Goal: Information Seeking & Learning: Learn about a topic

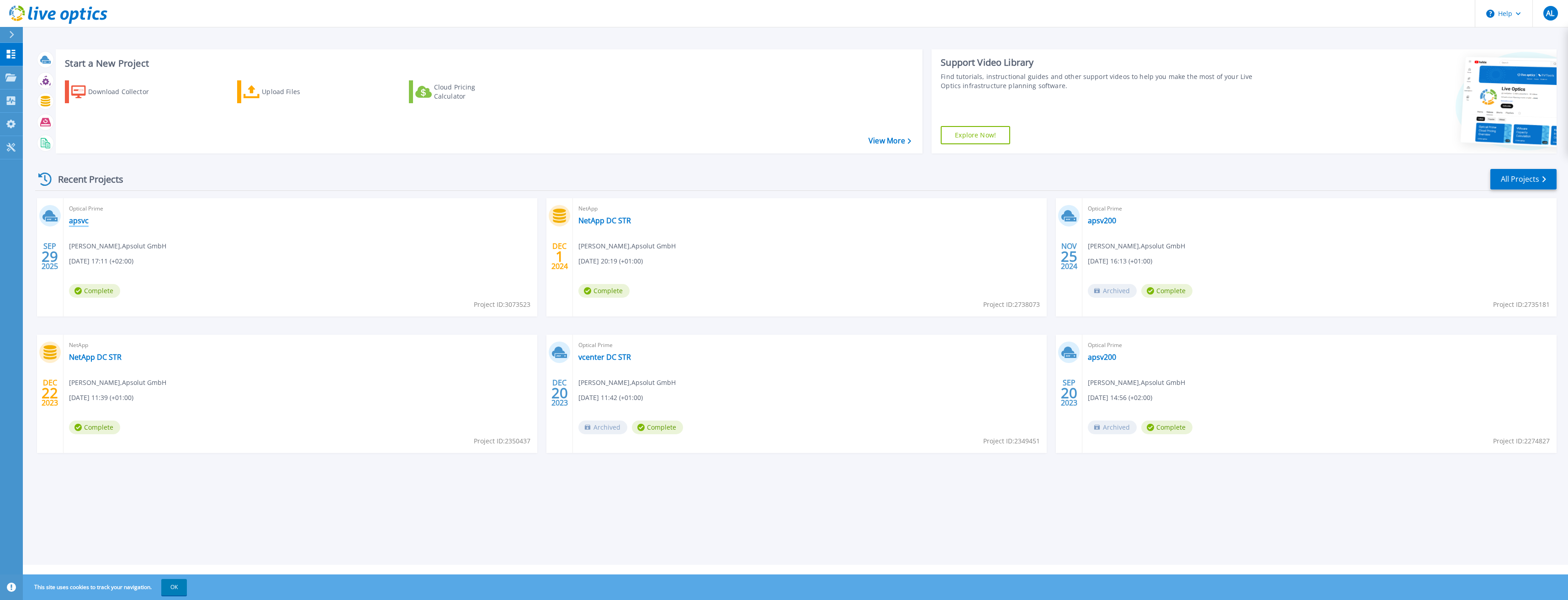
click at [80, 219] on link "apsvc" at bounding box center [79, 220] width 19 height 9
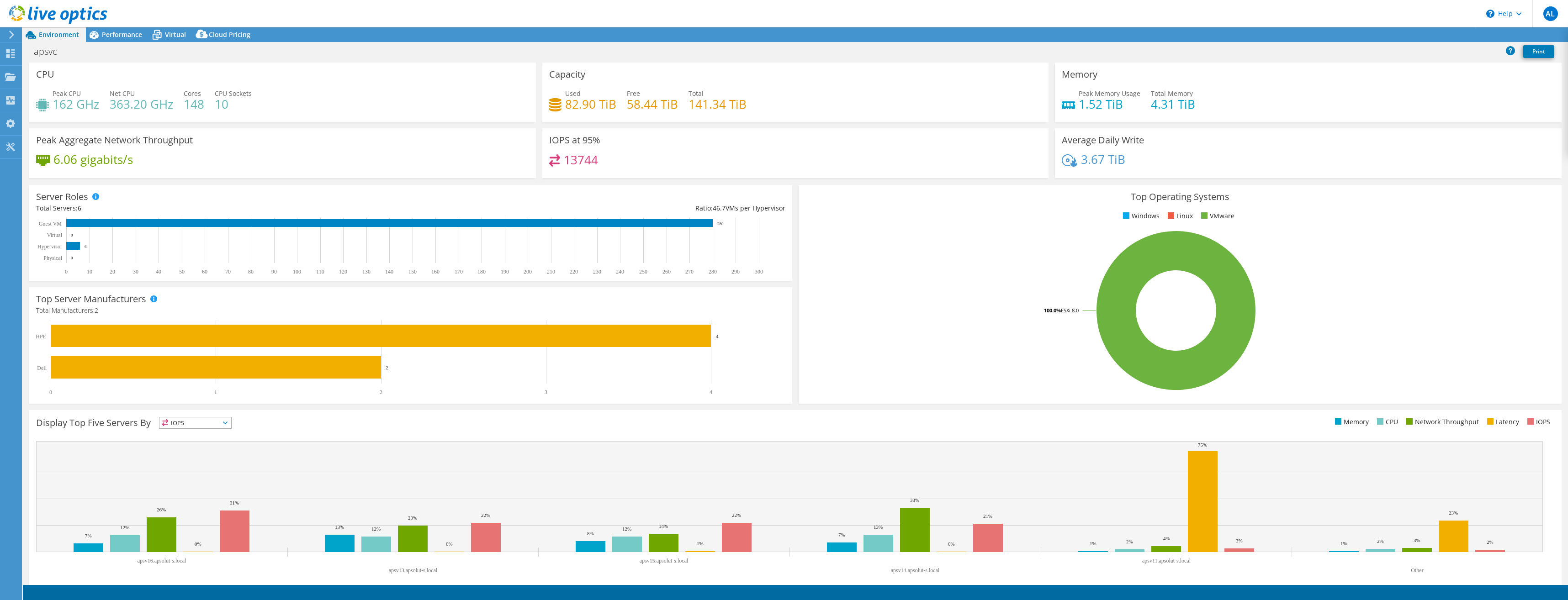
select select "USEast"
select select "EUR"
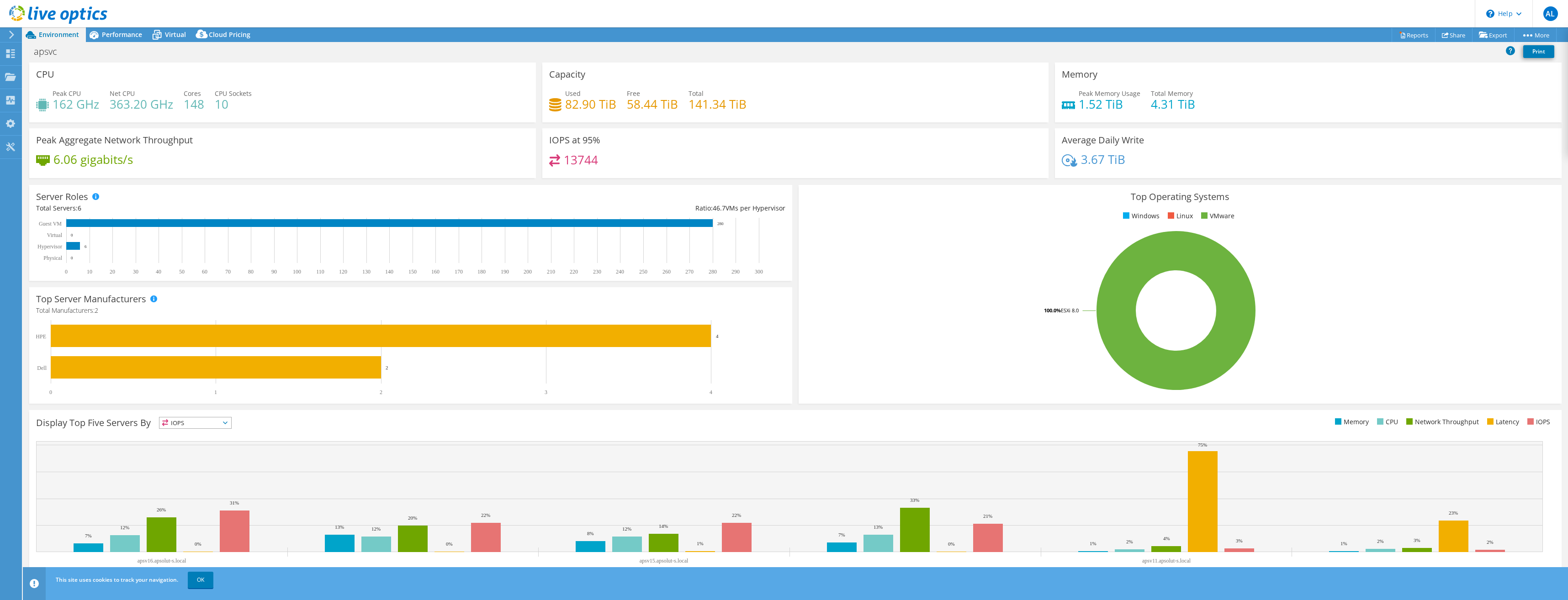
click at [12, 36] on icon at bounding box center [12, 35] width 7 height 9
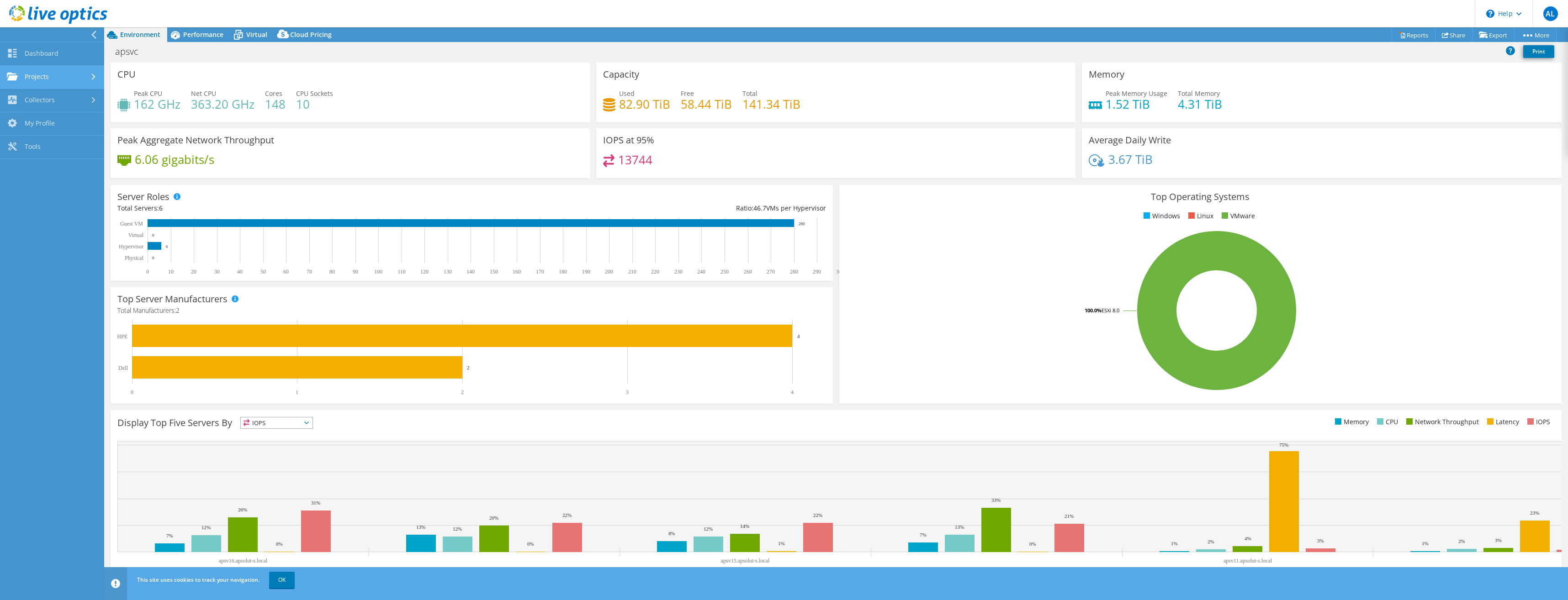
click at [73, 78] on link "Projects" at bounding box center [52, 77] width 104 height 23
click at [187, 33] on span "Performance" at bounding box center [203, 35] width 40 height 9
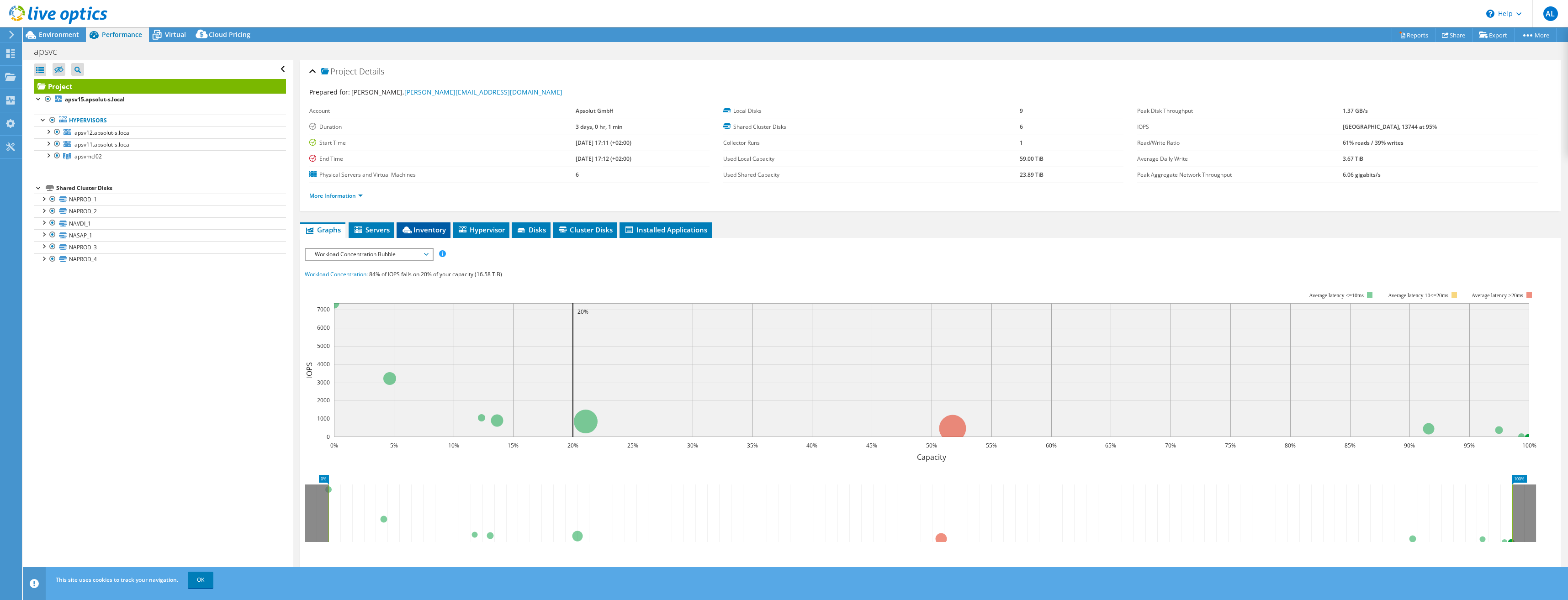
click at [428, 228] on span "Inventory" at bounding box center [424, 229] width 45 height 9
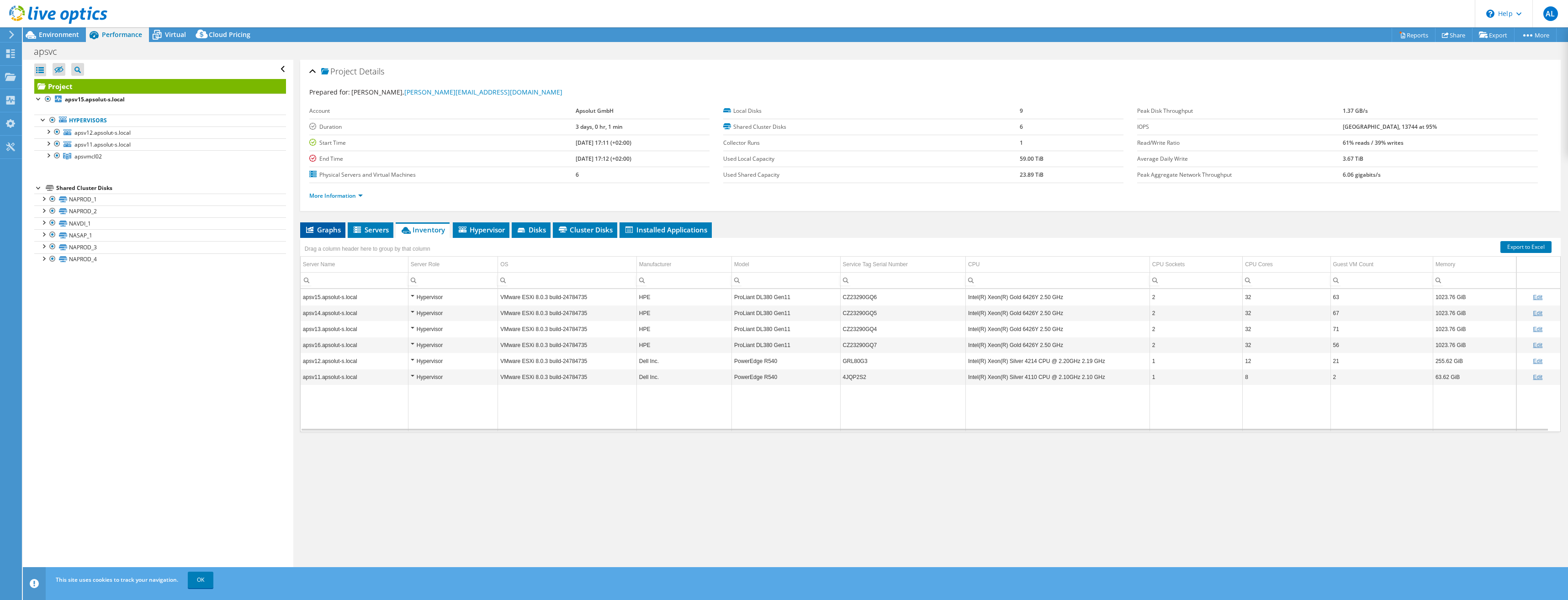
click at [334, 225] on span "Graphs" at bounding box center [323, 229] width 36 height 9
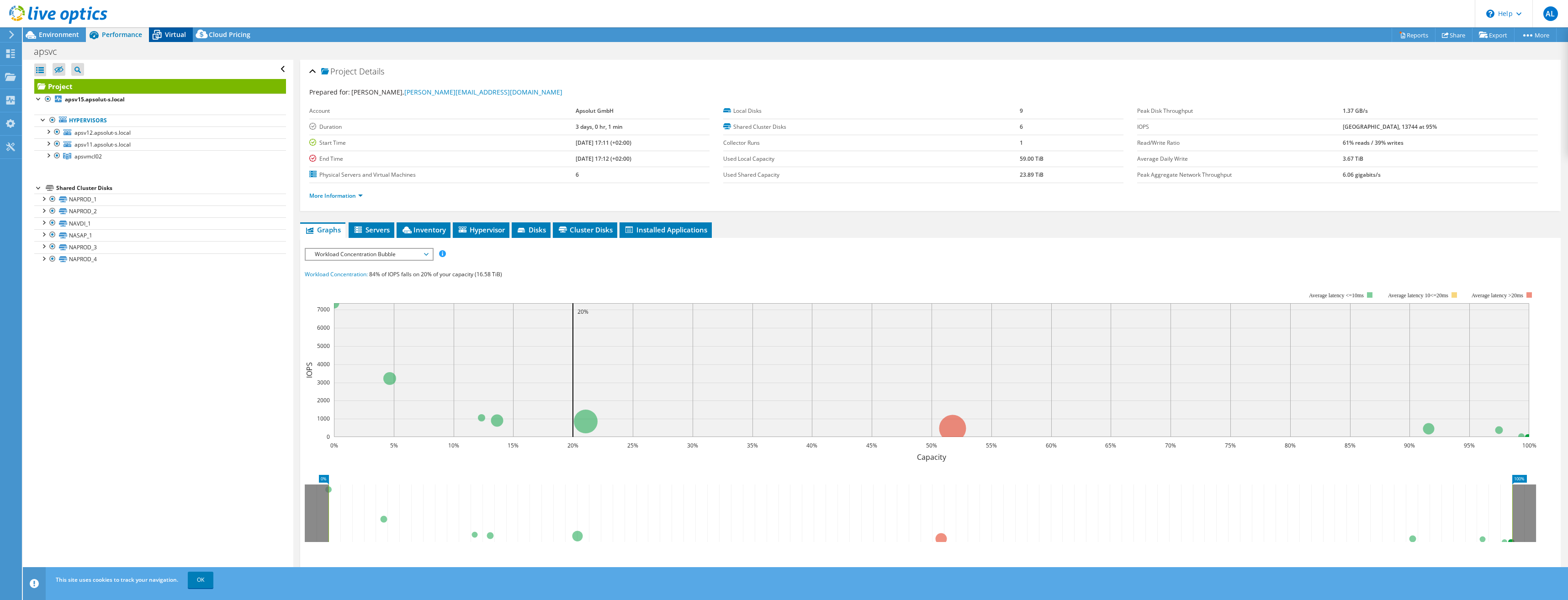
click at [173, 32] on span "Virtual" at bounding box center [175, 35] width 21 height 9
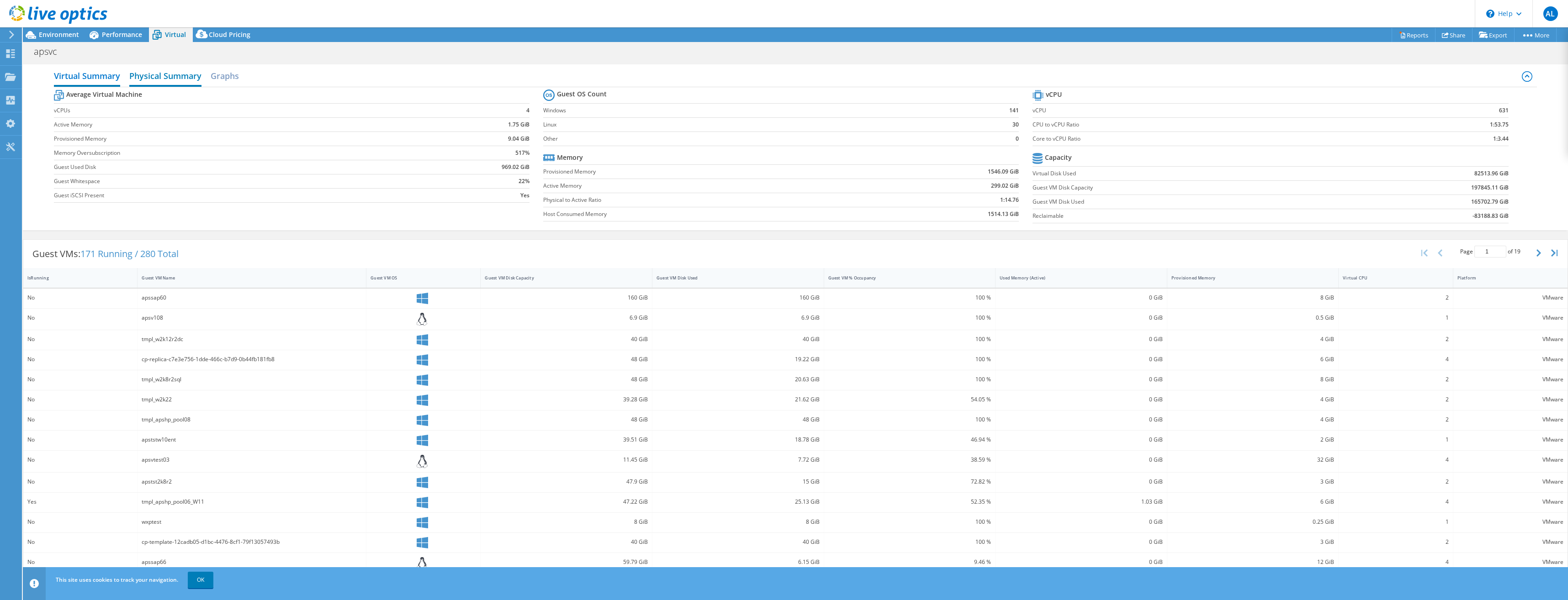
click at [179, 75] on h2 "Physical Summary" at bounding box center [165, 77] width 72 height 20
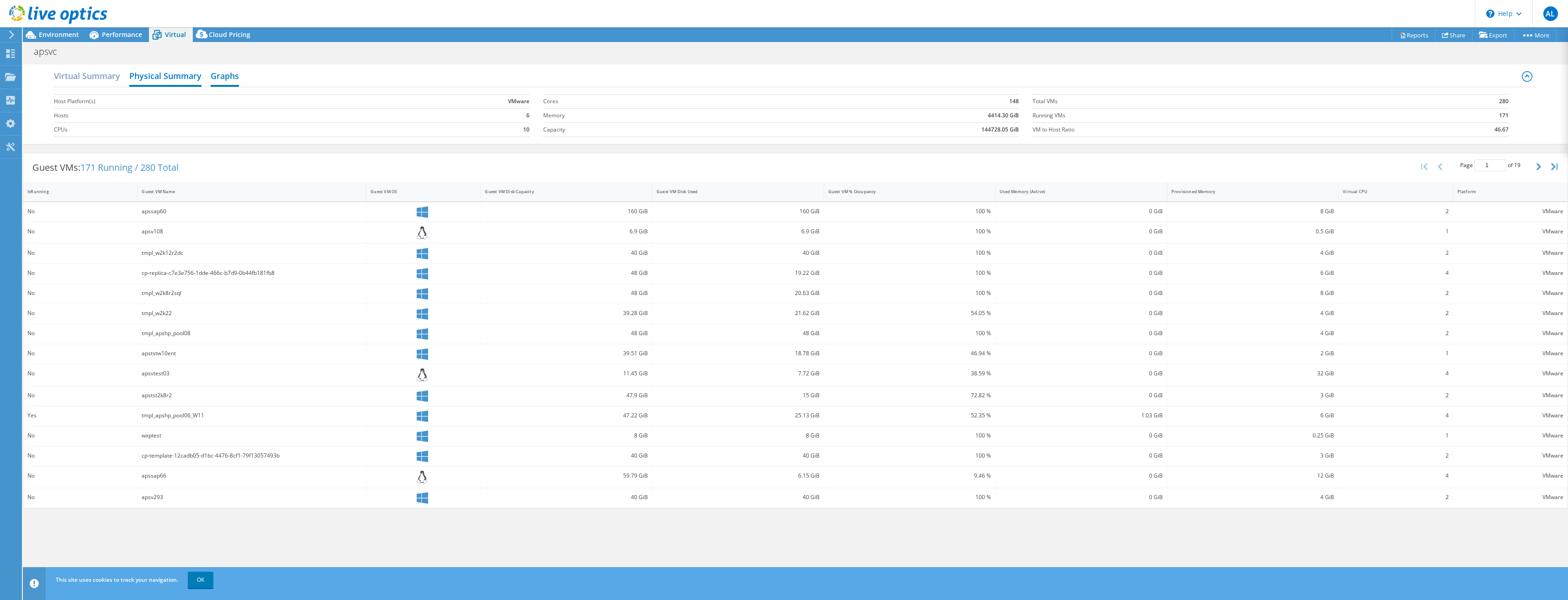
click at [225, 75] on h2 "Graphs" at bounding box center [225, 77] width 29 height 20
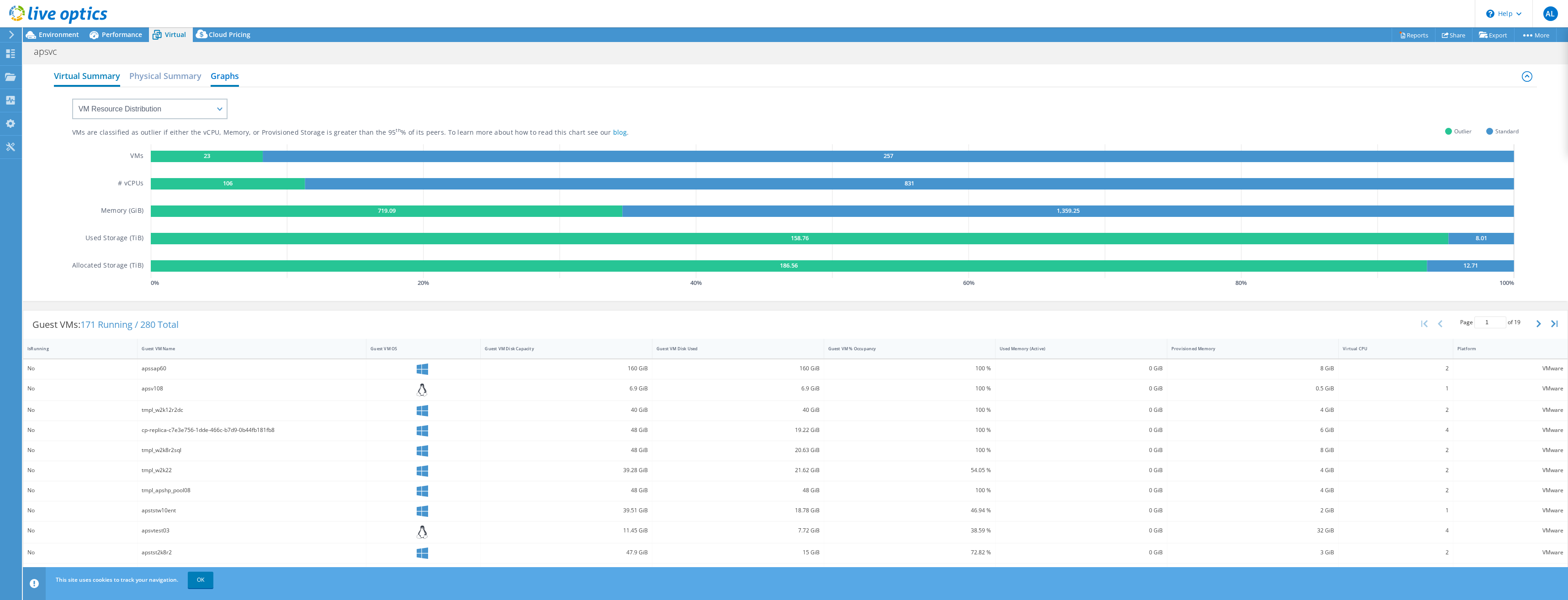
click at [85, 77] on h2 "Virtual Summary" at bounding box center [87, 77] width 66 height 20
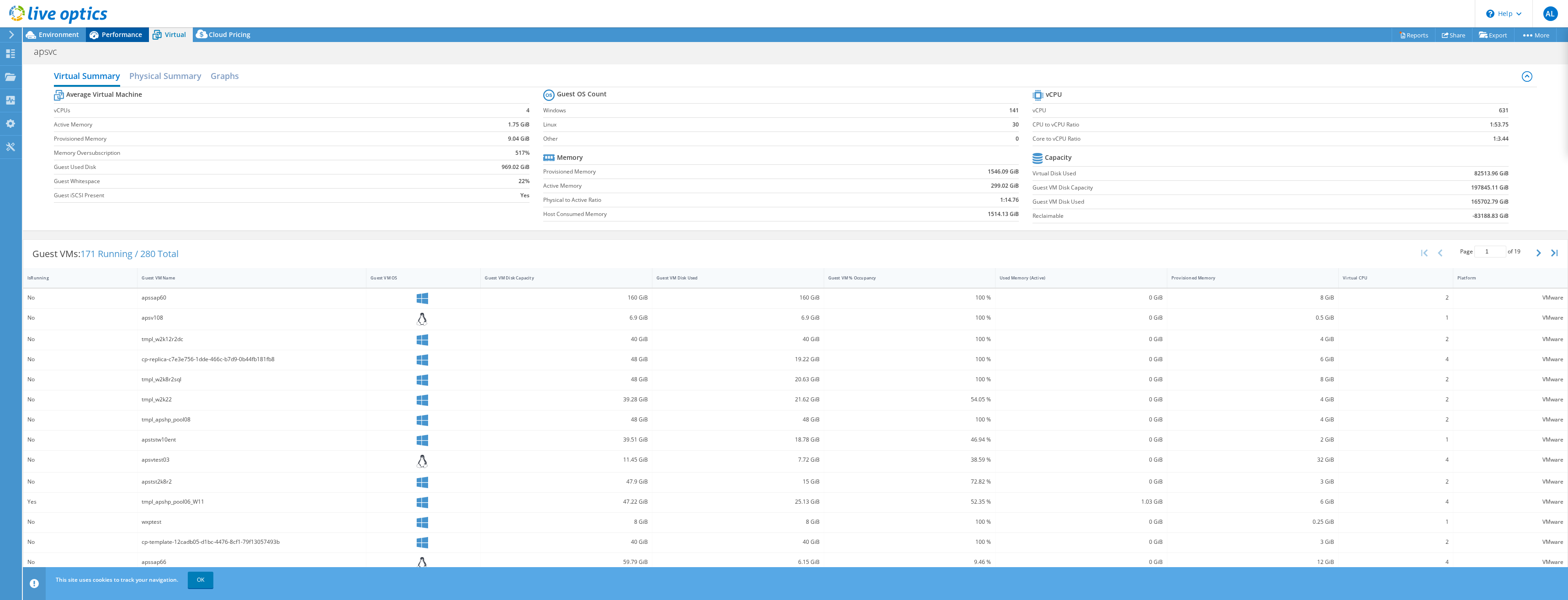
click at [126, 38] on span "Performance" at bounding box center [122, 35] width 40 height 9
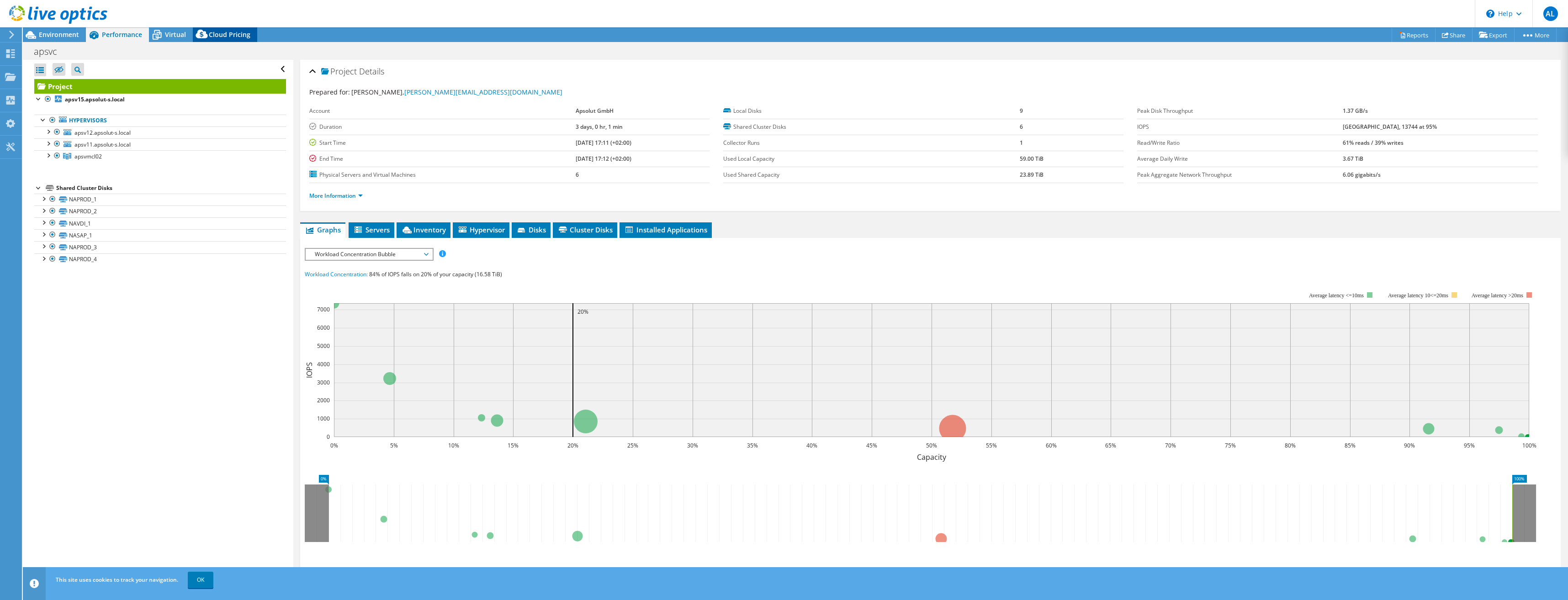
click at [206, 32] on icon at bounding box center [202, 36] width 18 height 18
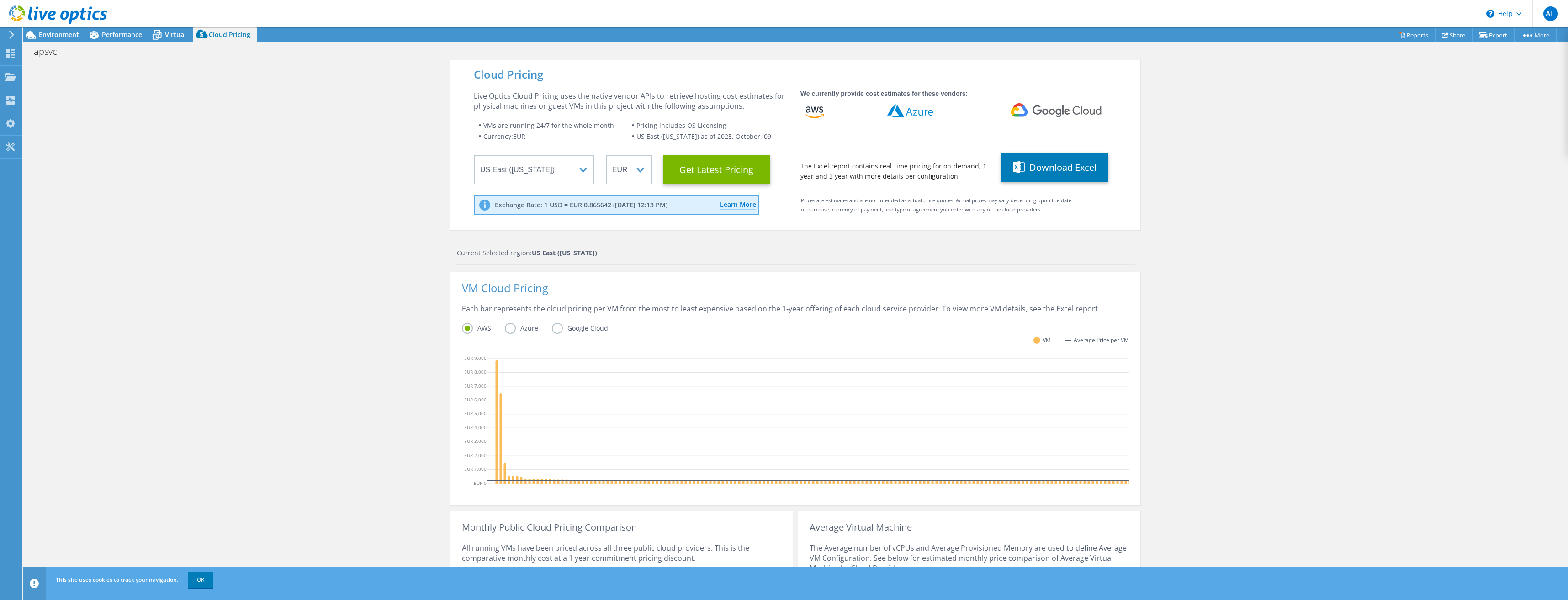
scroll to position [67, 0]
click at [116, 37] on span "Performance" at bounding box center [122, 35] width 40 height 9
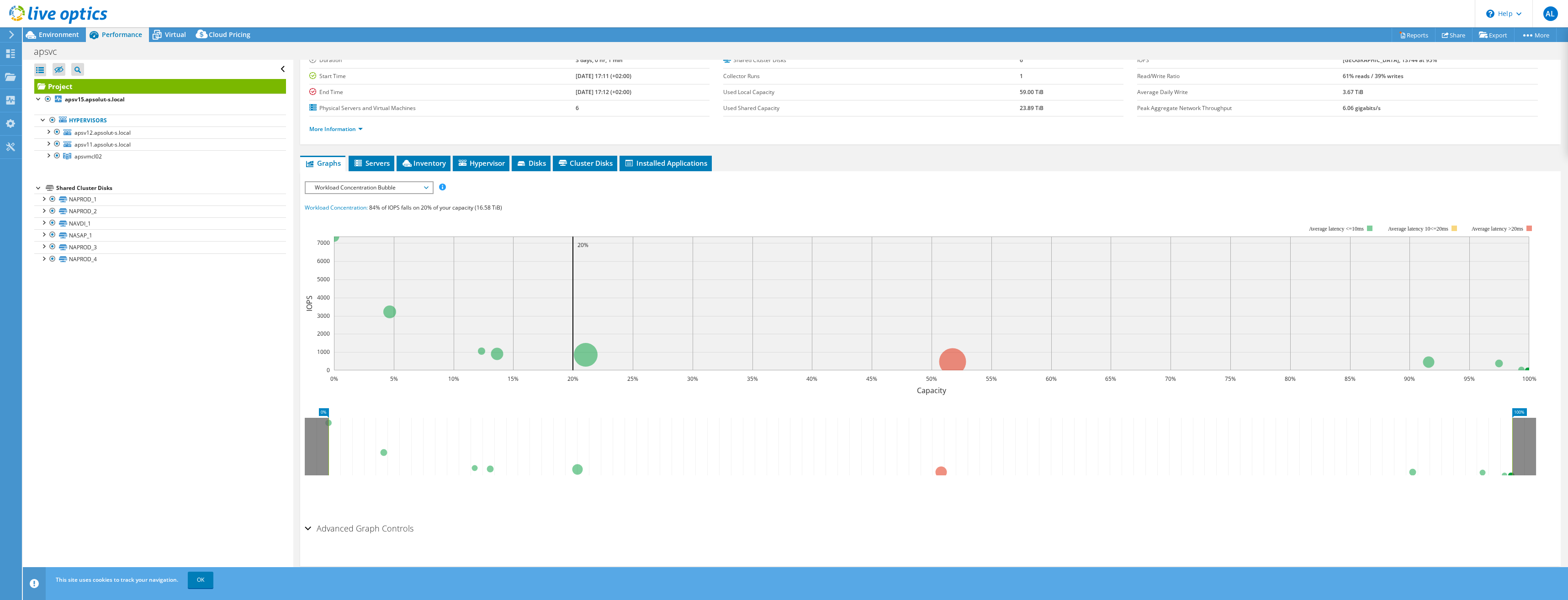
scroll to position [0, 0]
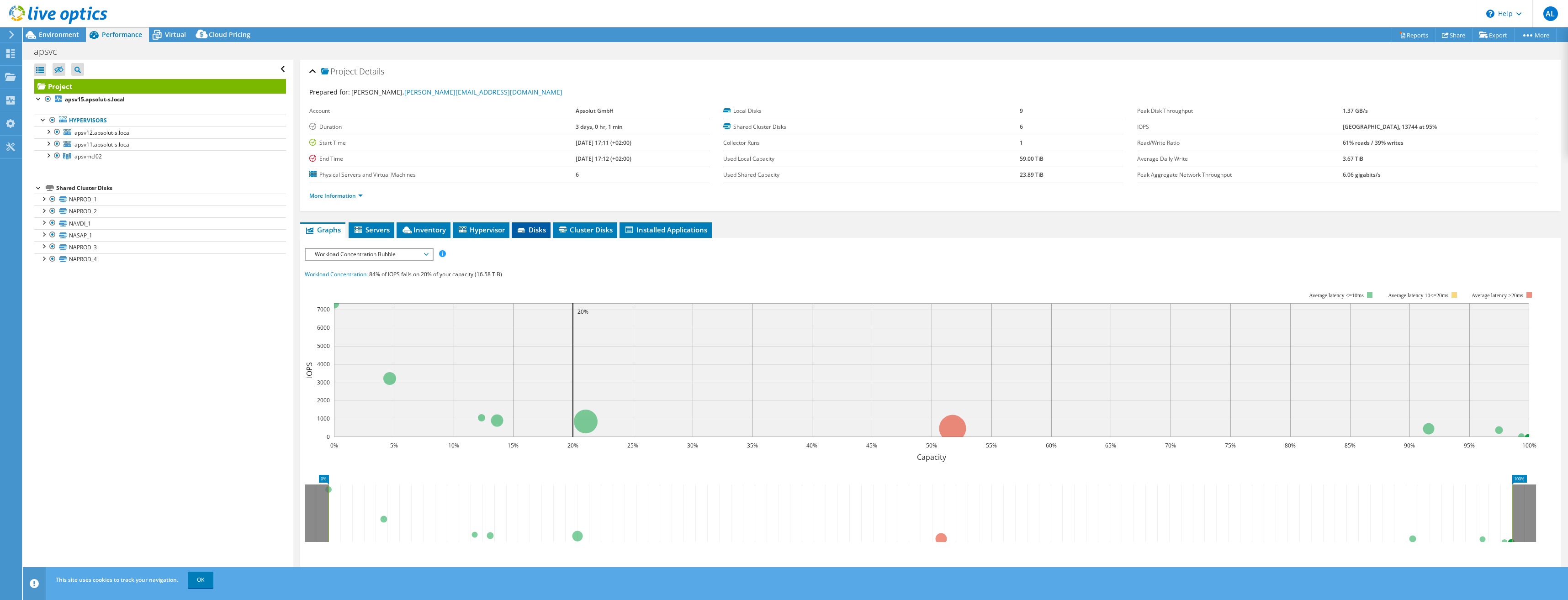
click at [529, 229] on span "Disks" at bounding box center [531, 229] width 30 height 9
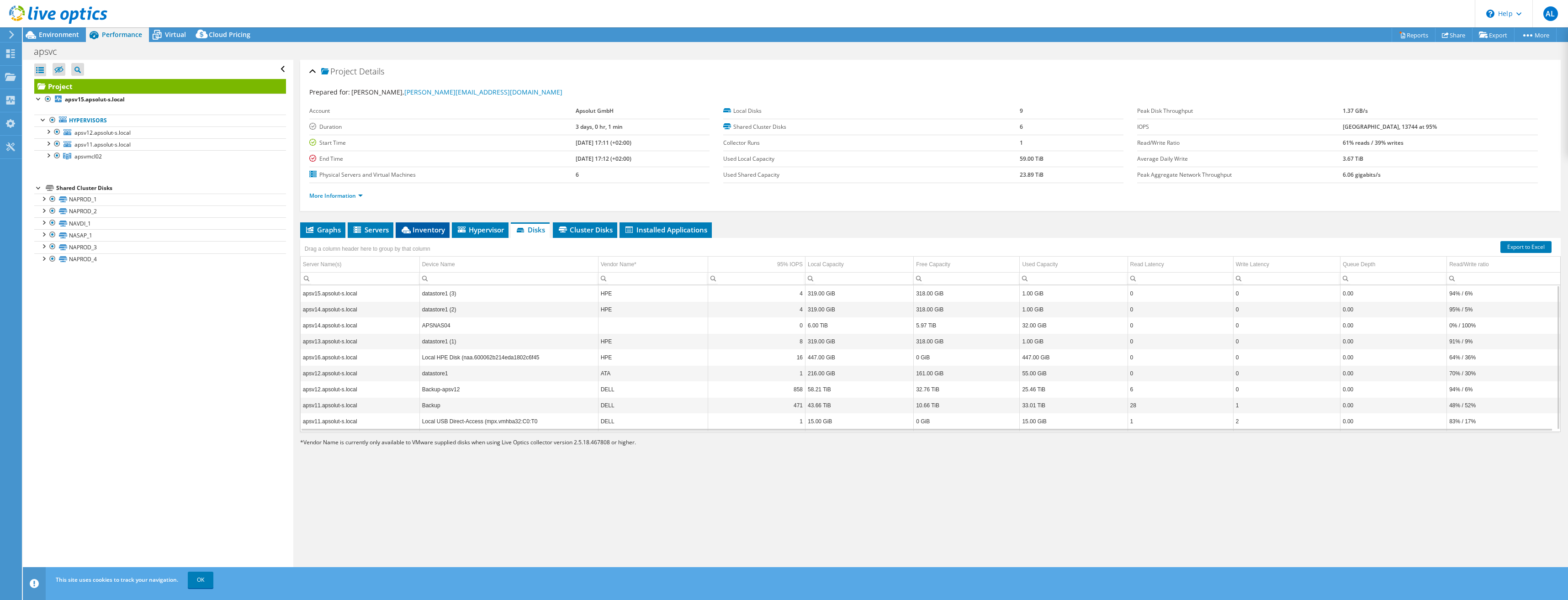
click at [411, 235] on li "Inventory" at bounding box center [422, 231] width 54 height 16
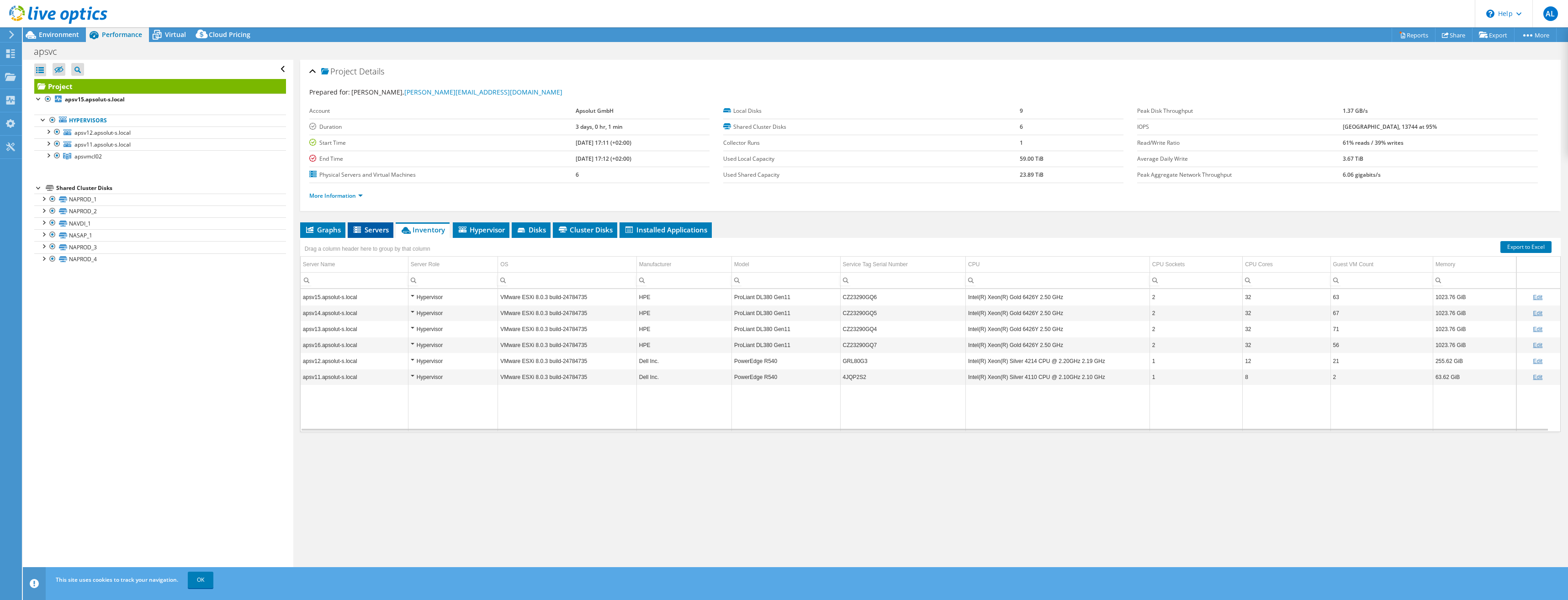
click at [378, 230] on span "Servers" at bounding box center [371, 229] width 37 height 9
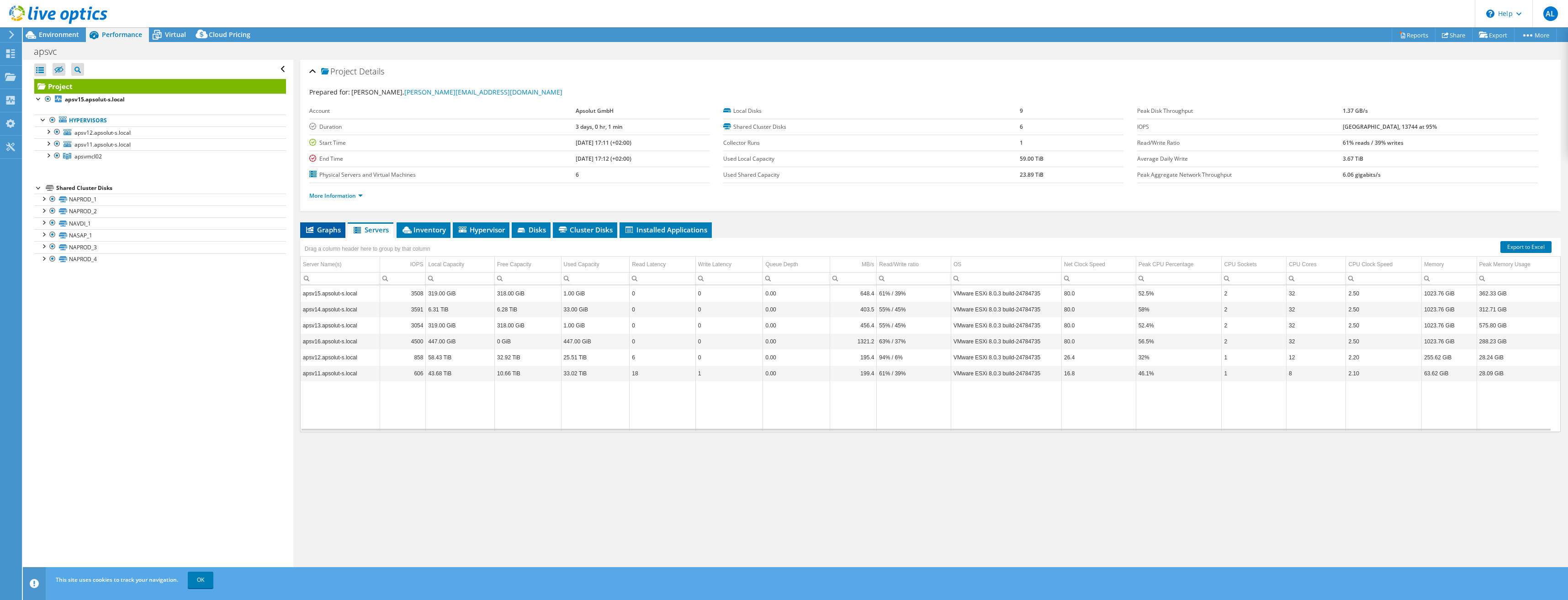
click at [316, 231] on span "Graphs" at bounding box center [323, 229] width 36 height 9
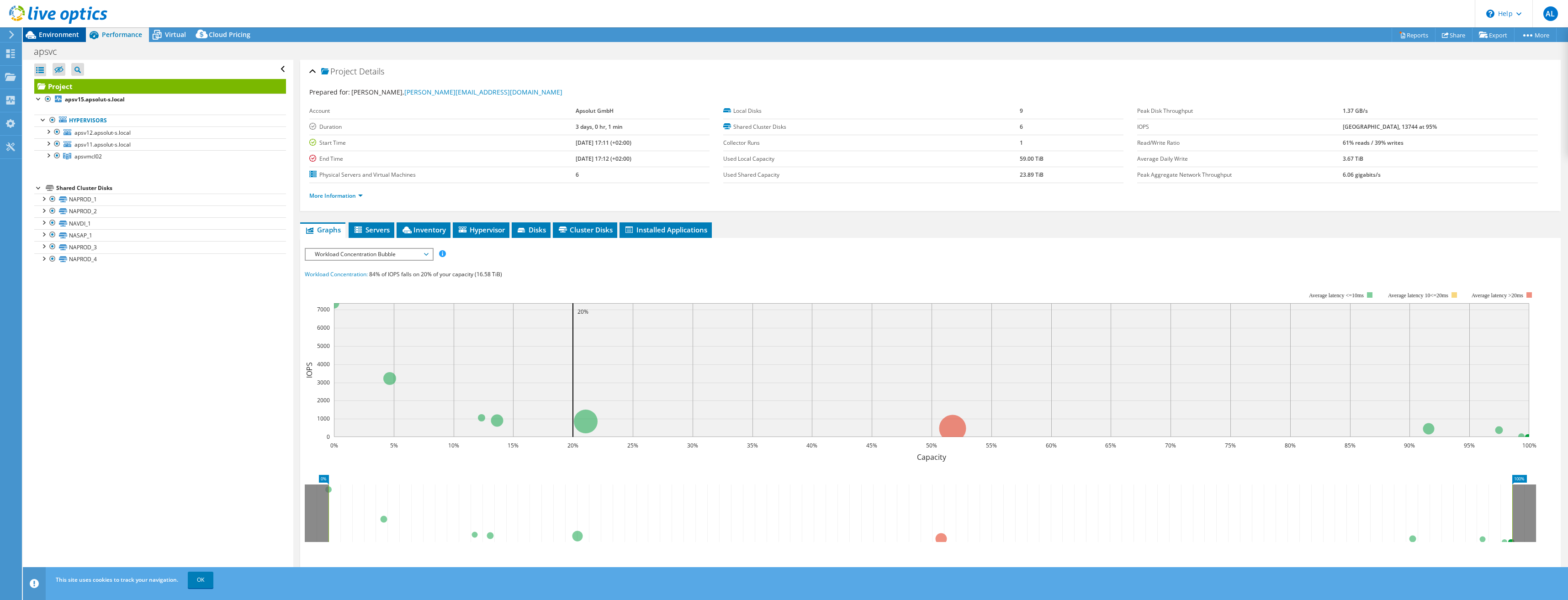
click at [60, 38] on span "Environment" at bounding box center [59, 35] width 40 height 9
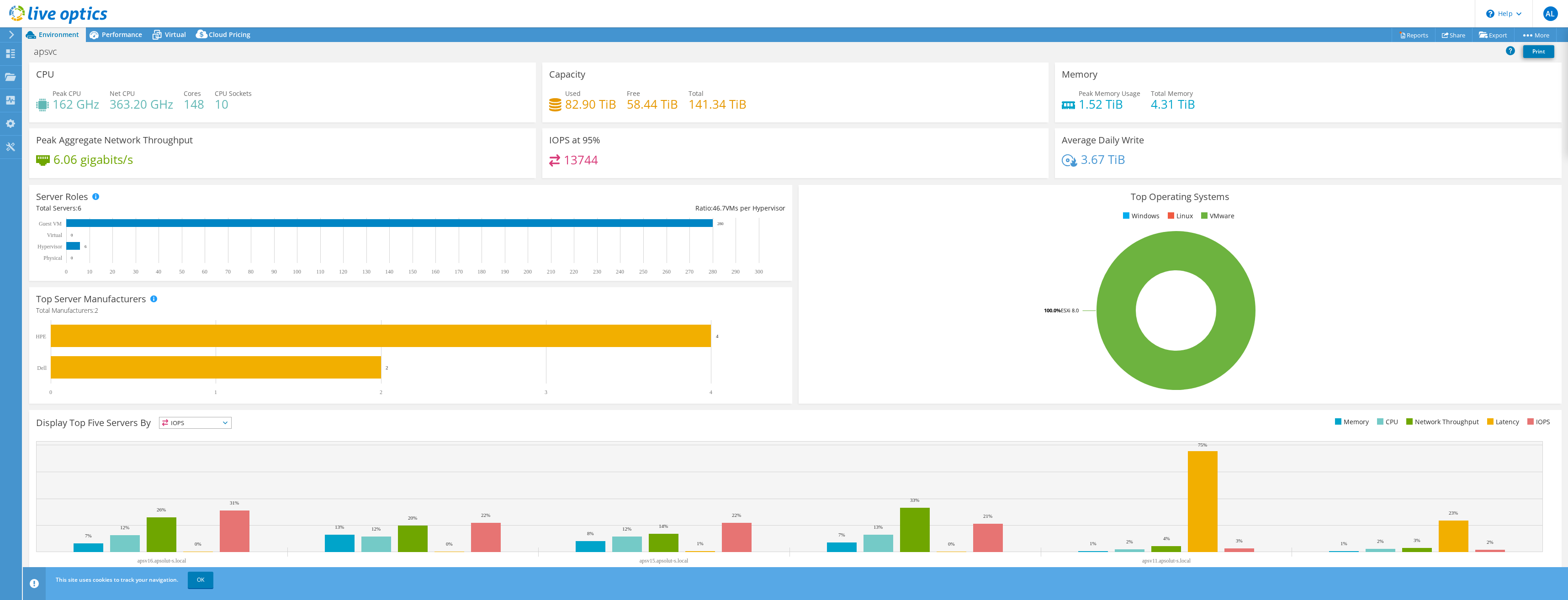
scroll to position [10, 0]
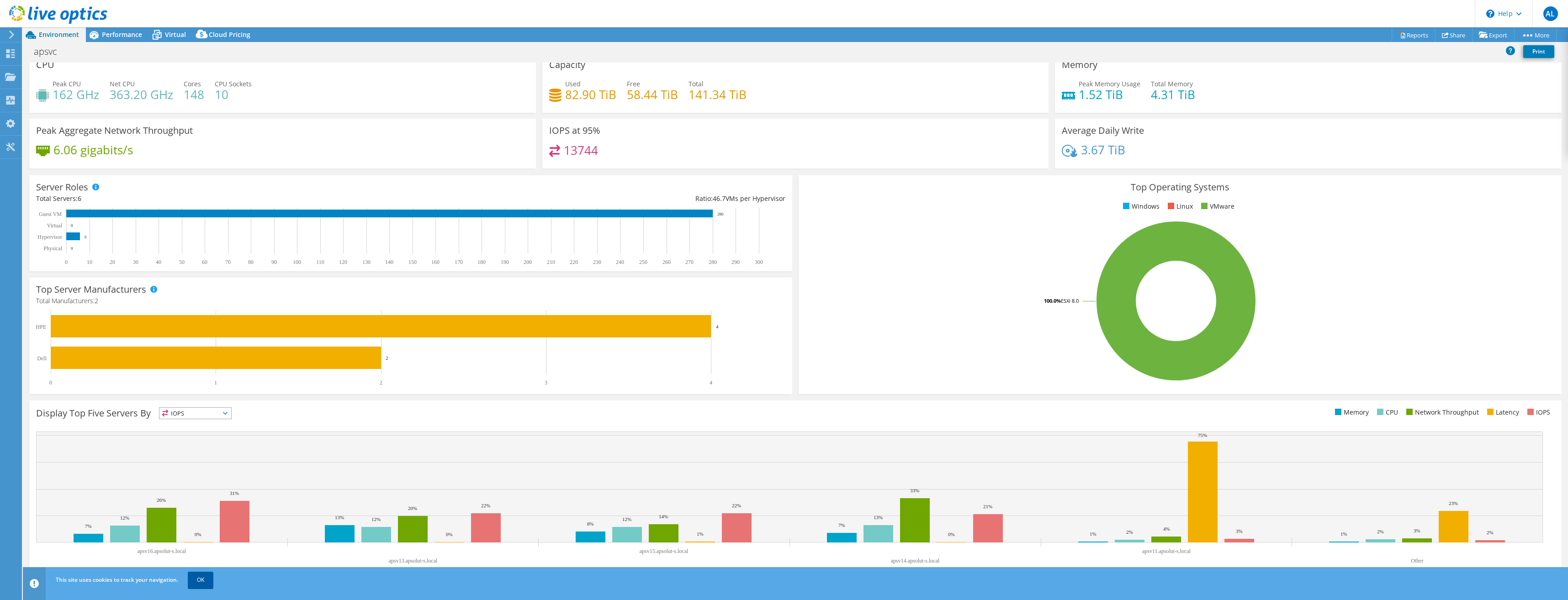
click at [211, 584] on link "OK" at bounding box center [200, 580] width 26 height 16
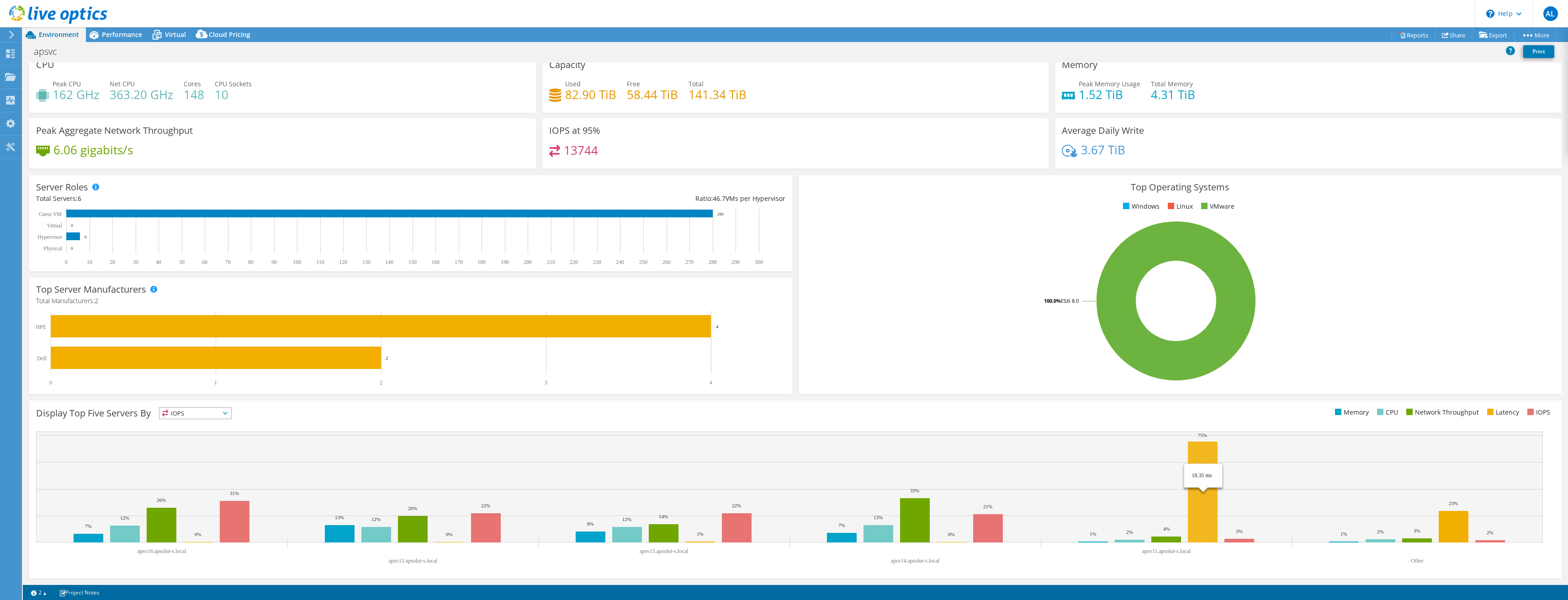
click at [1207, 457] on rect at bounding box center [1203, 492] width 30 height 101
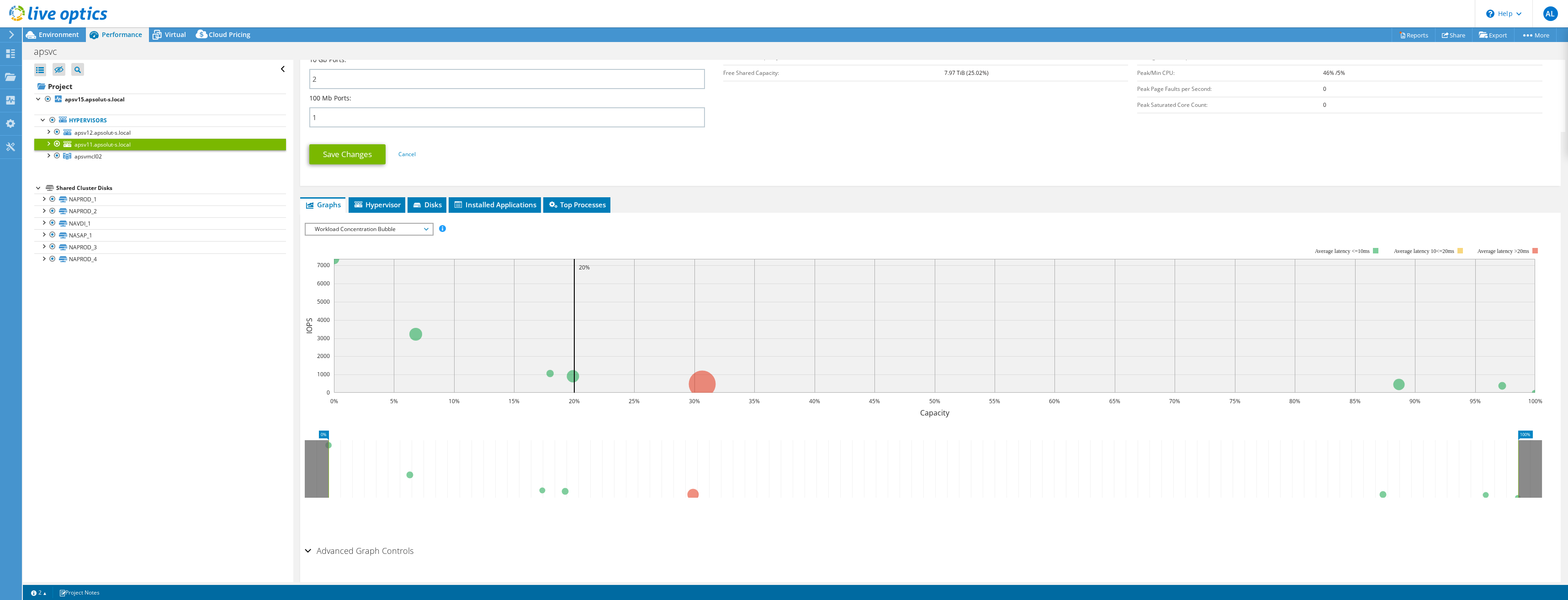
scroll to position [436, 0]
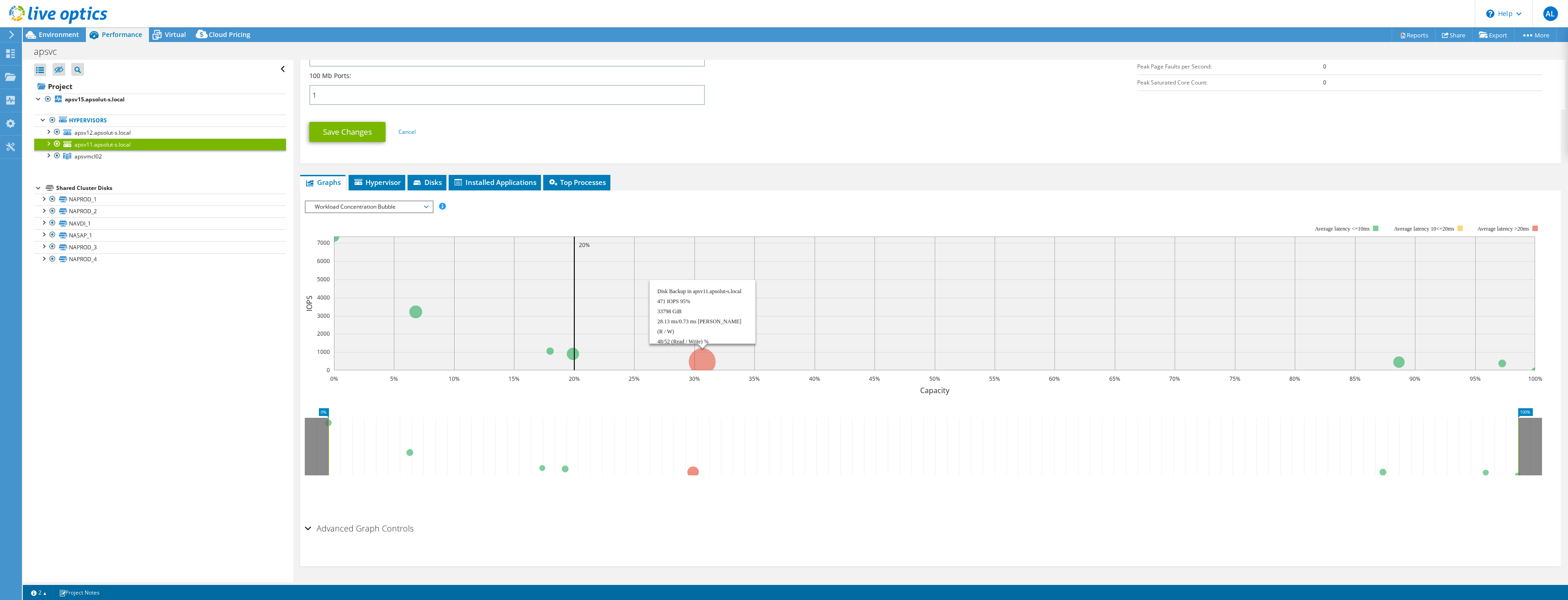
click at [702, 361] on circle at bounding box center [702, 361] width 27 height 27
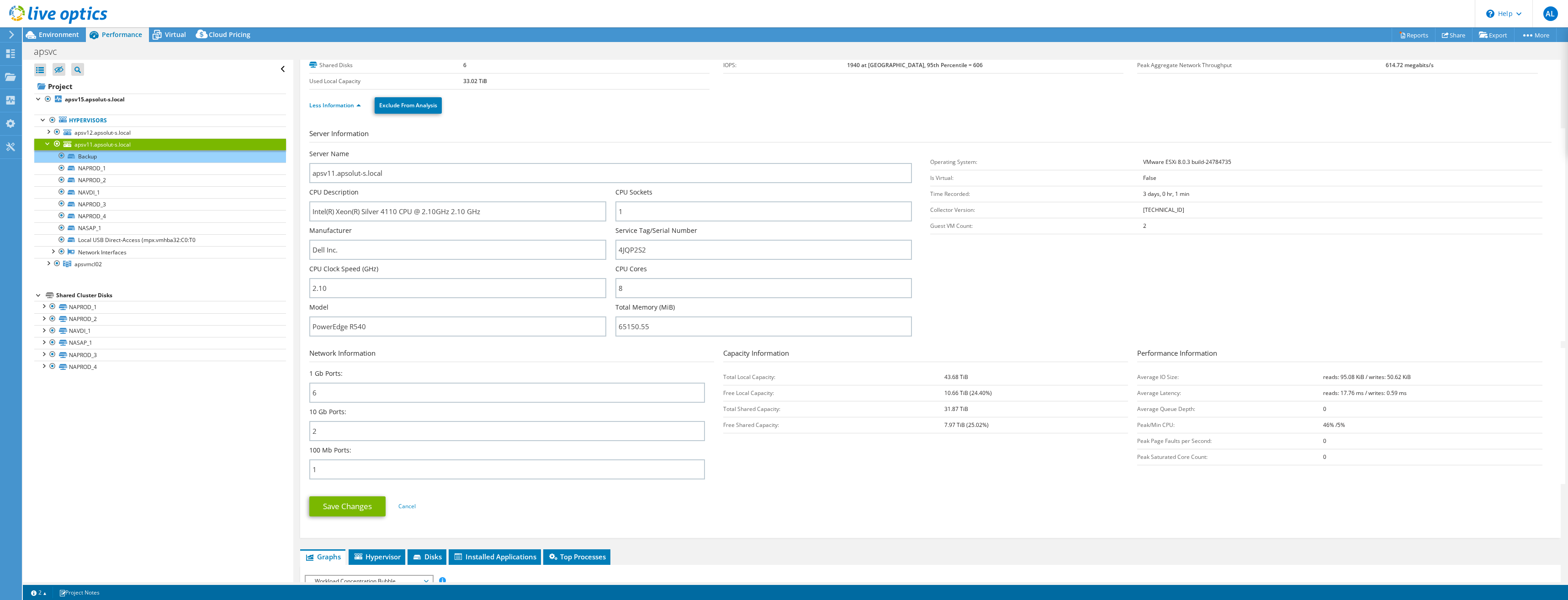
scroll to position [0, 0]
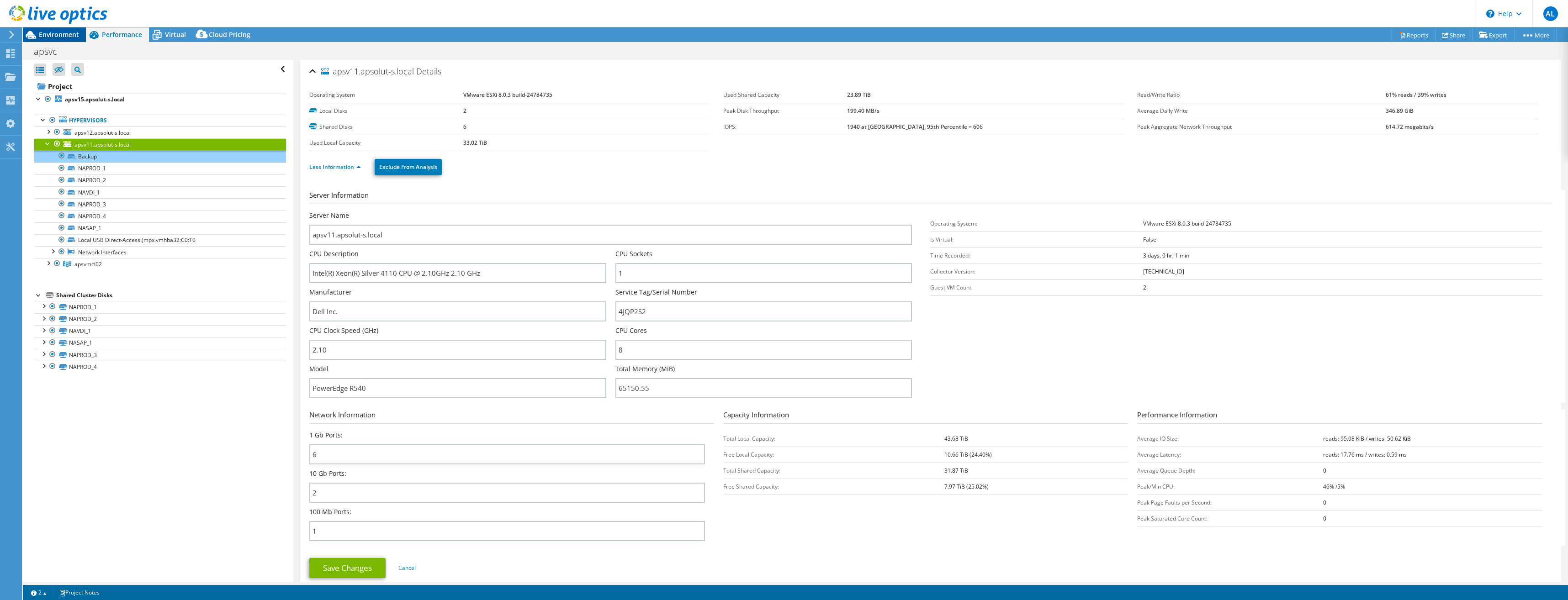
click at [63, 35] on span "Environment" at bounding box center [59, 35] width 40 height 9
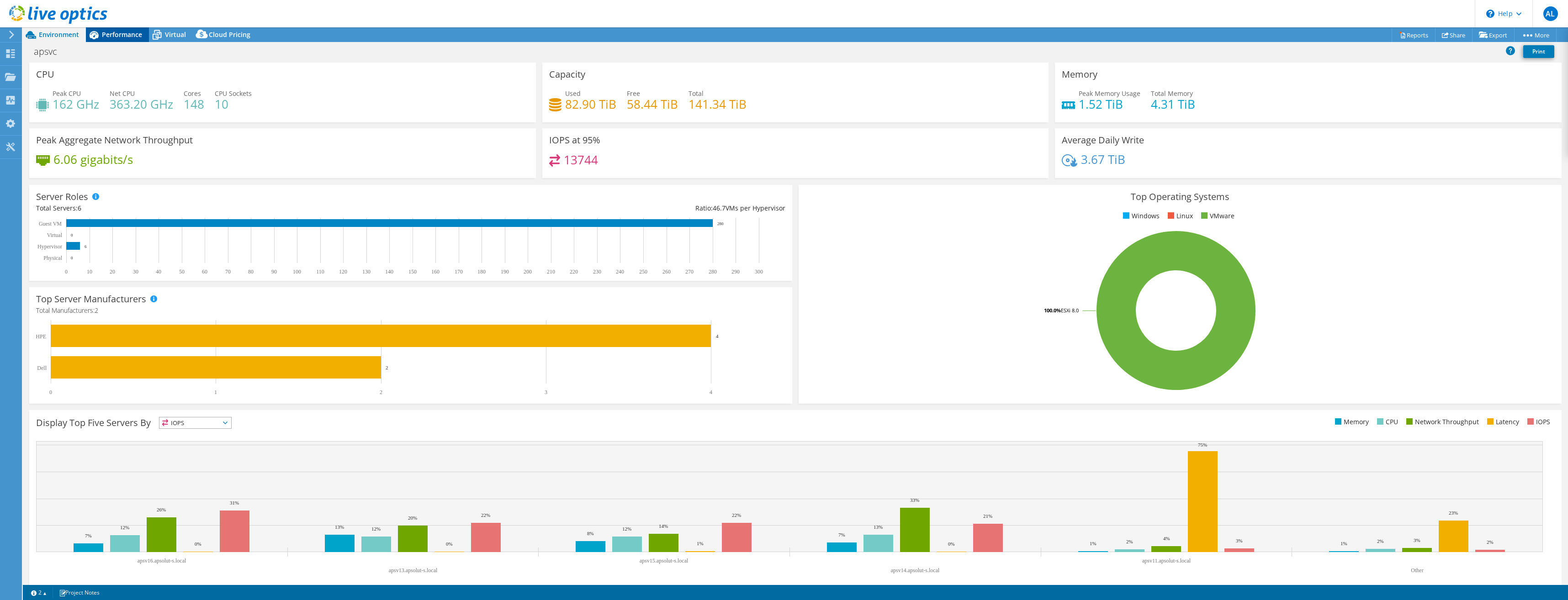
click at [122, 35] on span "Performance" at bounding box center [122, 35] width 40 height 9
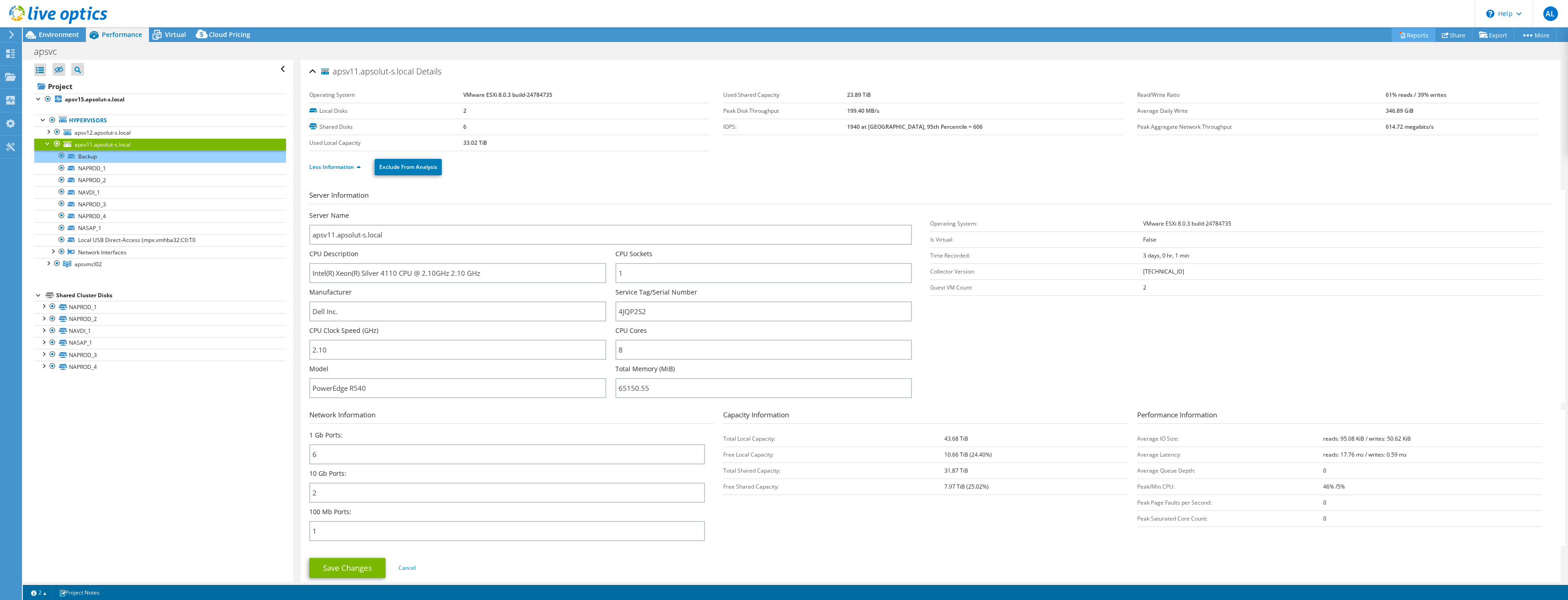
click at [1415, 32] on link "Reports" at bounding box center [1413, 35] width 44 height 14
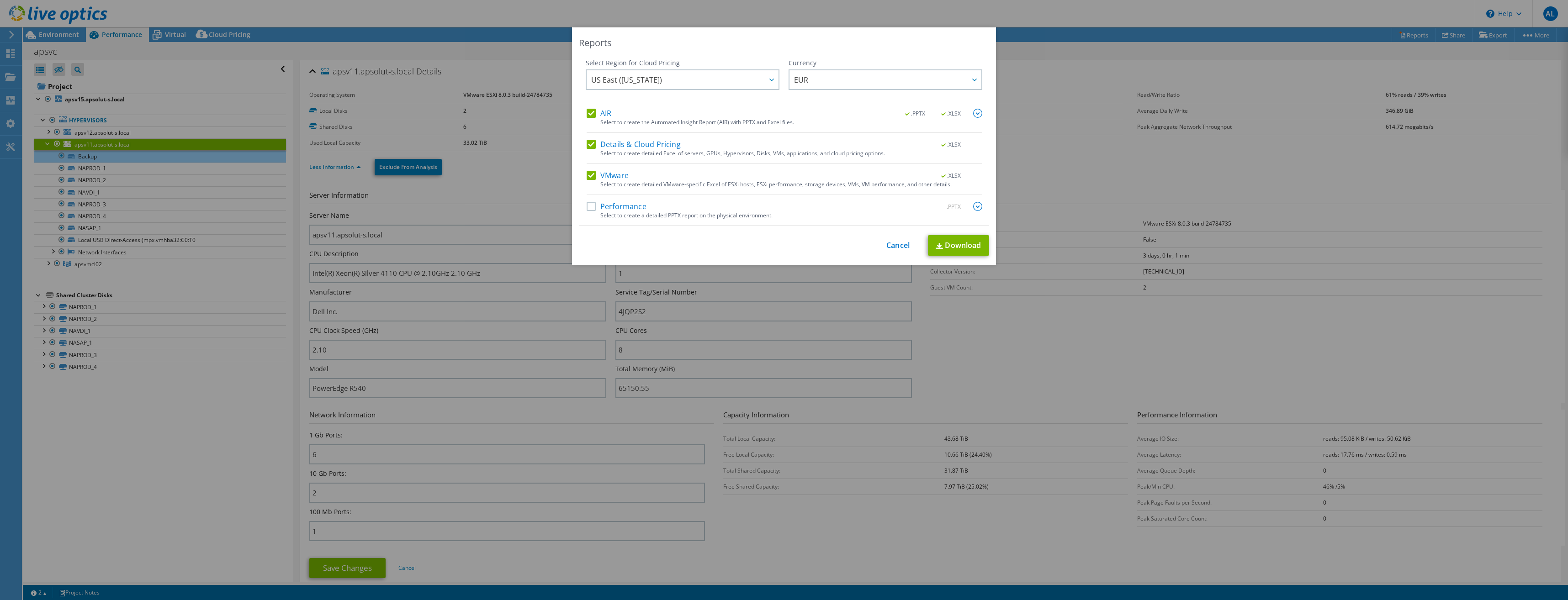
click at [969, 204] on div ".PPTX" at bounding box center [956, 207] width 53 height 10
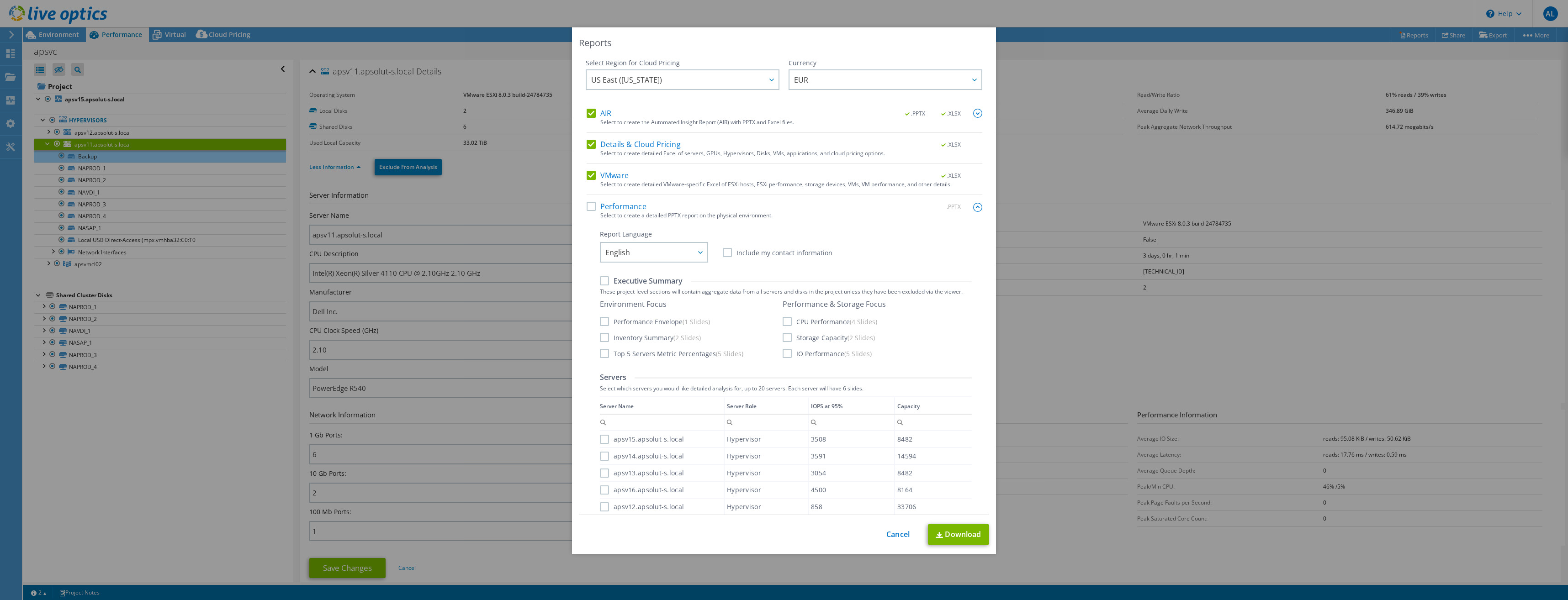
click at [589, 203] on label "Performance" at bounding box center [617, 206] width 60 height 9
click at [0, 0] on input "Performance" at bounding box center [0, 0] width 0 height 0
click at [900, 534] on link "Cancel" at bounding box center [898, 534] width 23 height 9
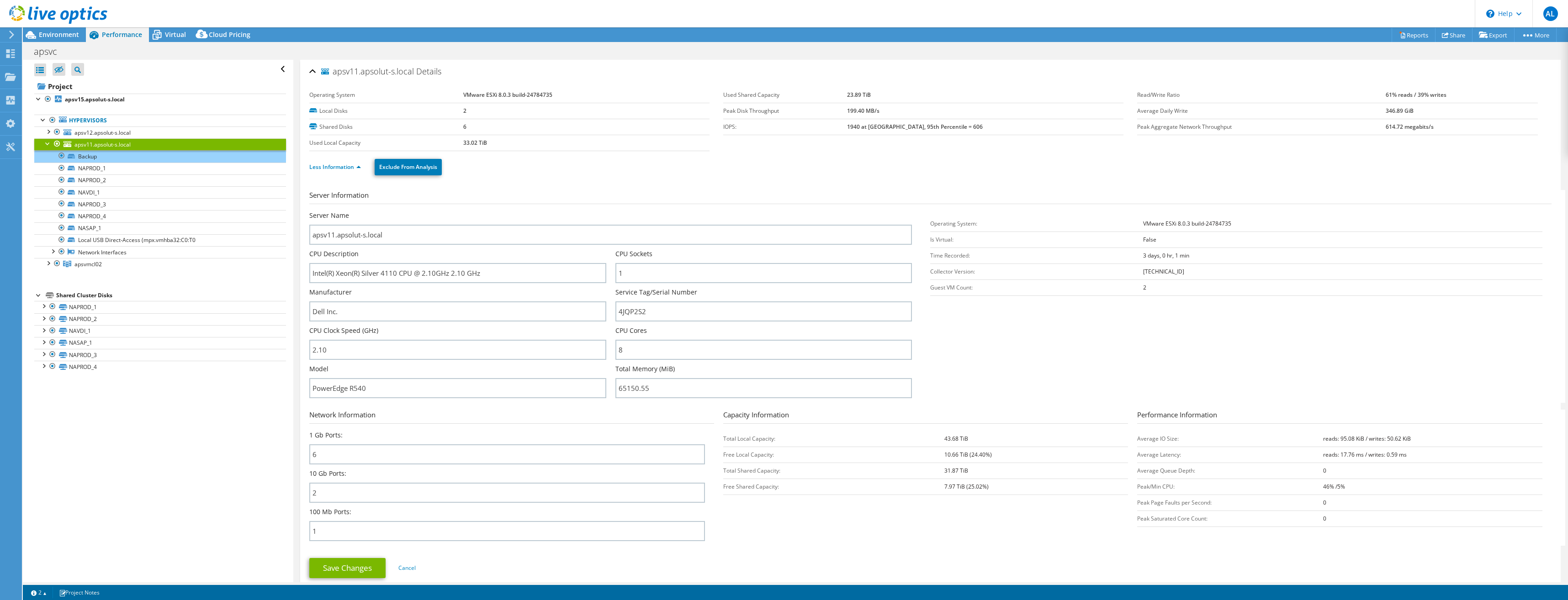
click at [46, 144] on div at bounding box center [47, 142] width 9 height 9
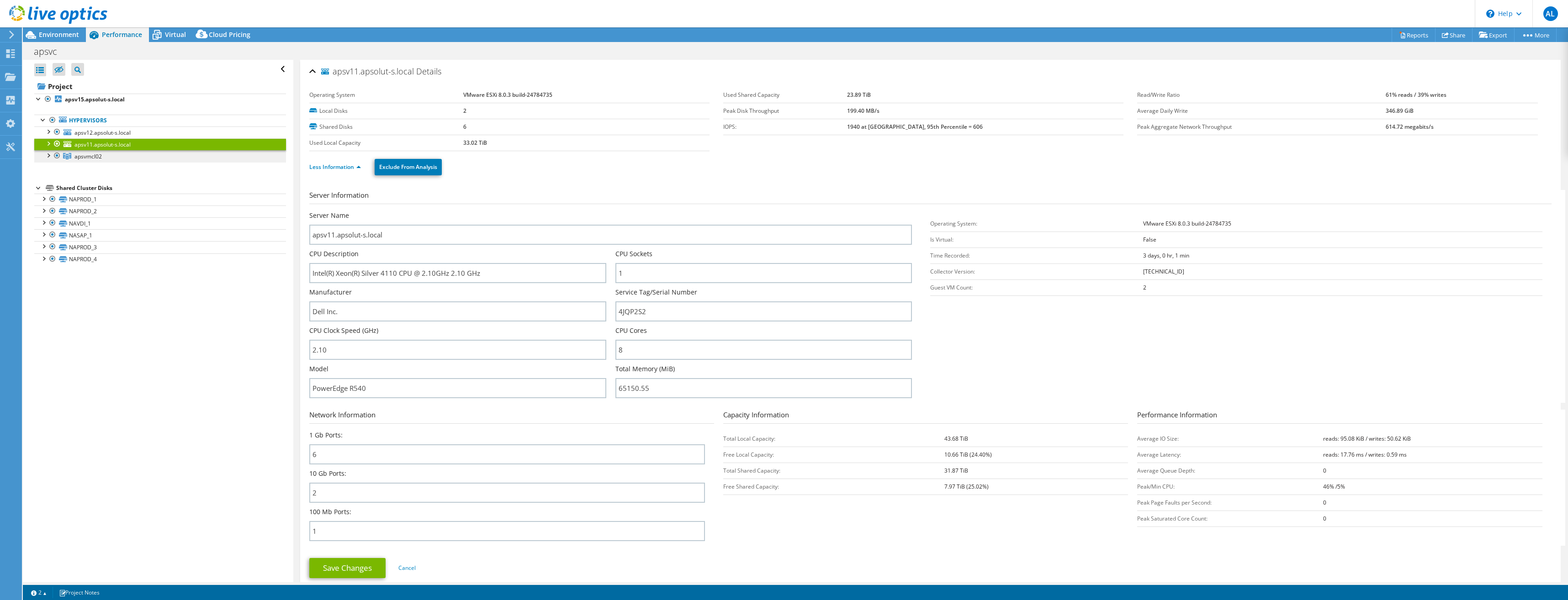
click at [98, 156] on span "apsvmcl02" at bounding box center [88, 156] width 27 height 8
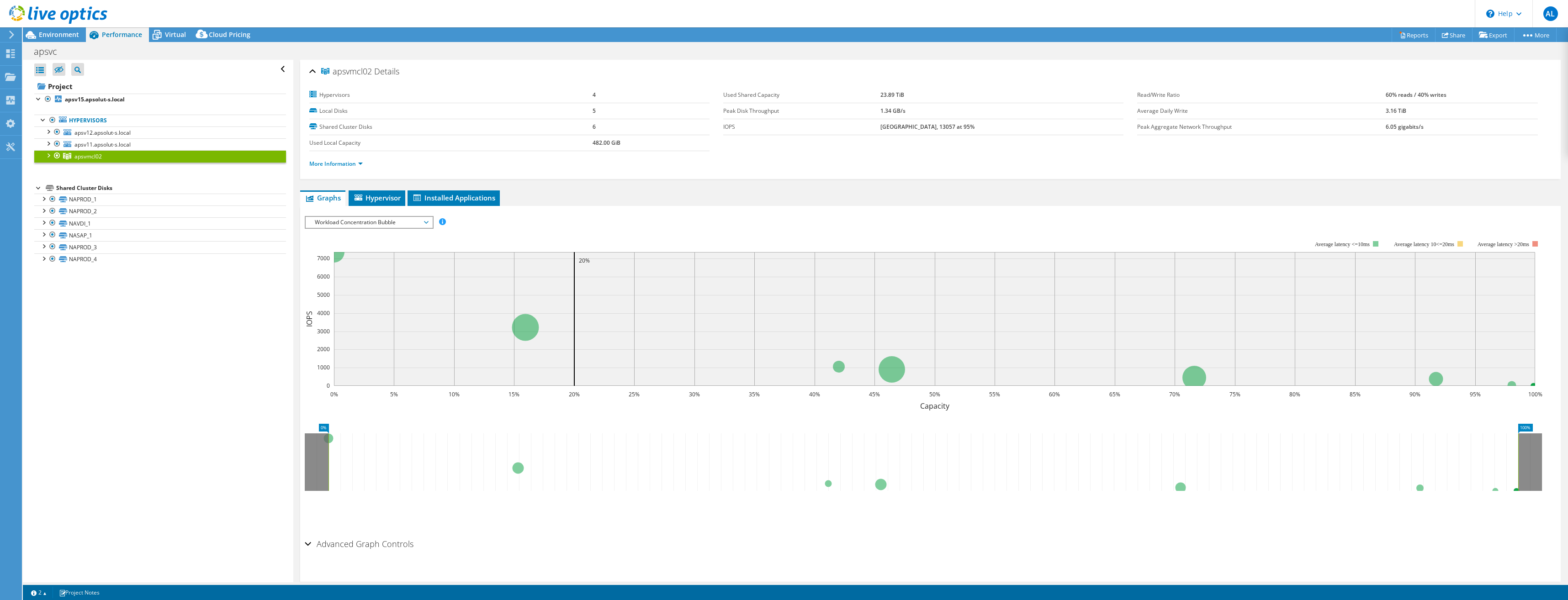
click at [49, 155] on div at bounding box center [47, 155] width 9 height 9
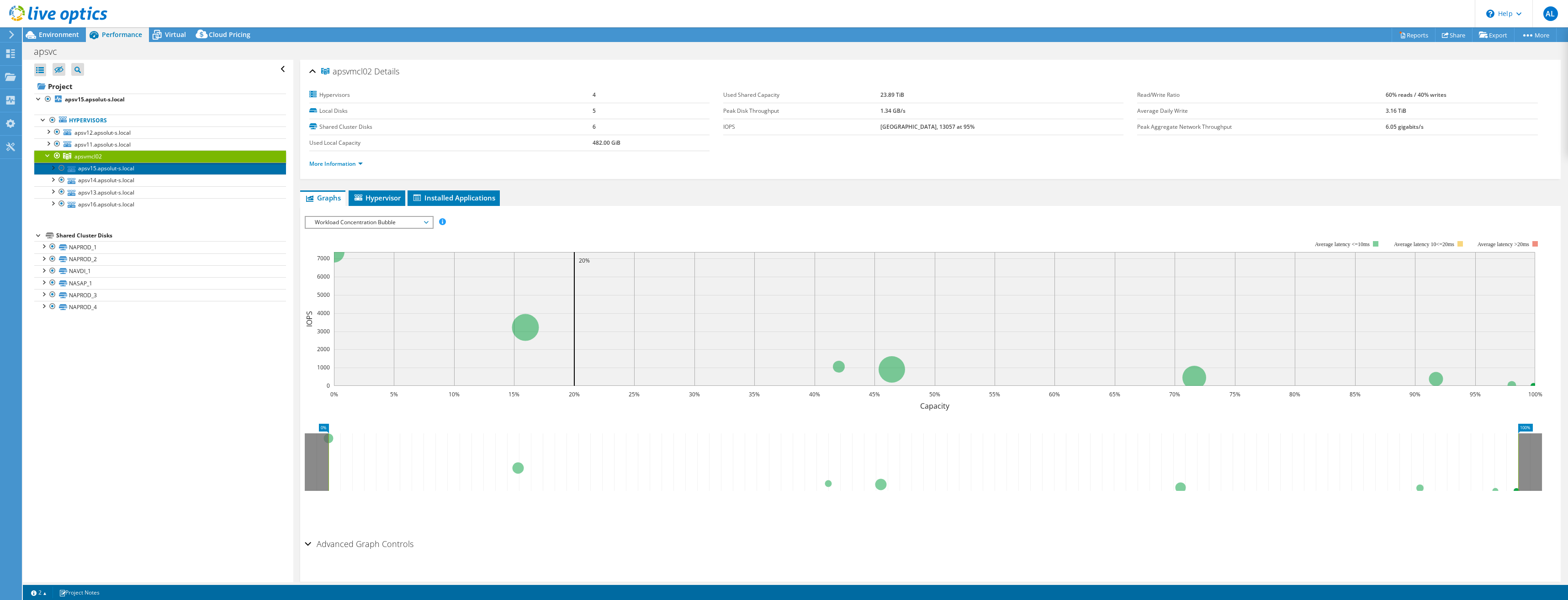
click at [87, 167] on link "apsv15.apsolut-s.local" at bounding box center [160, 169] width 252 height 12
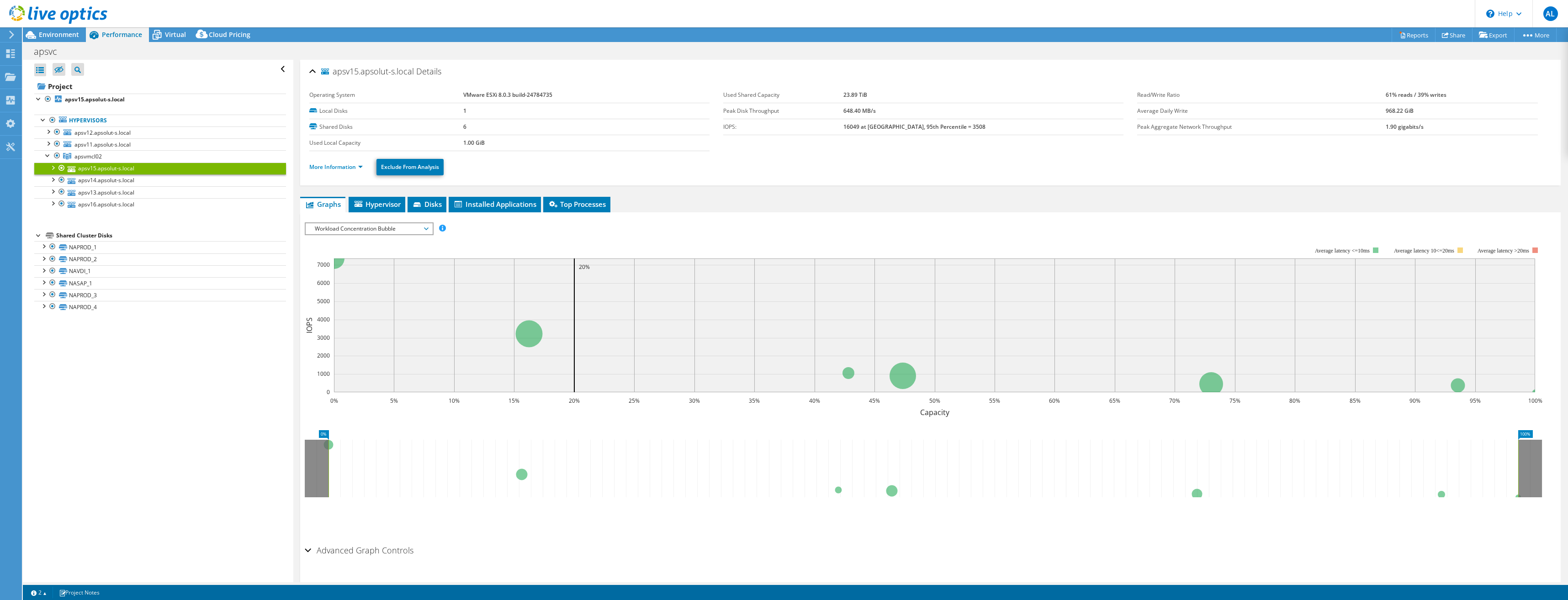
click at [324, 162] on li "More Information" at bounding box center [338, 167] width 59 height 10
click at [325, 163] on link "More Information" at bounding box center [336, 167] width 54 height 8
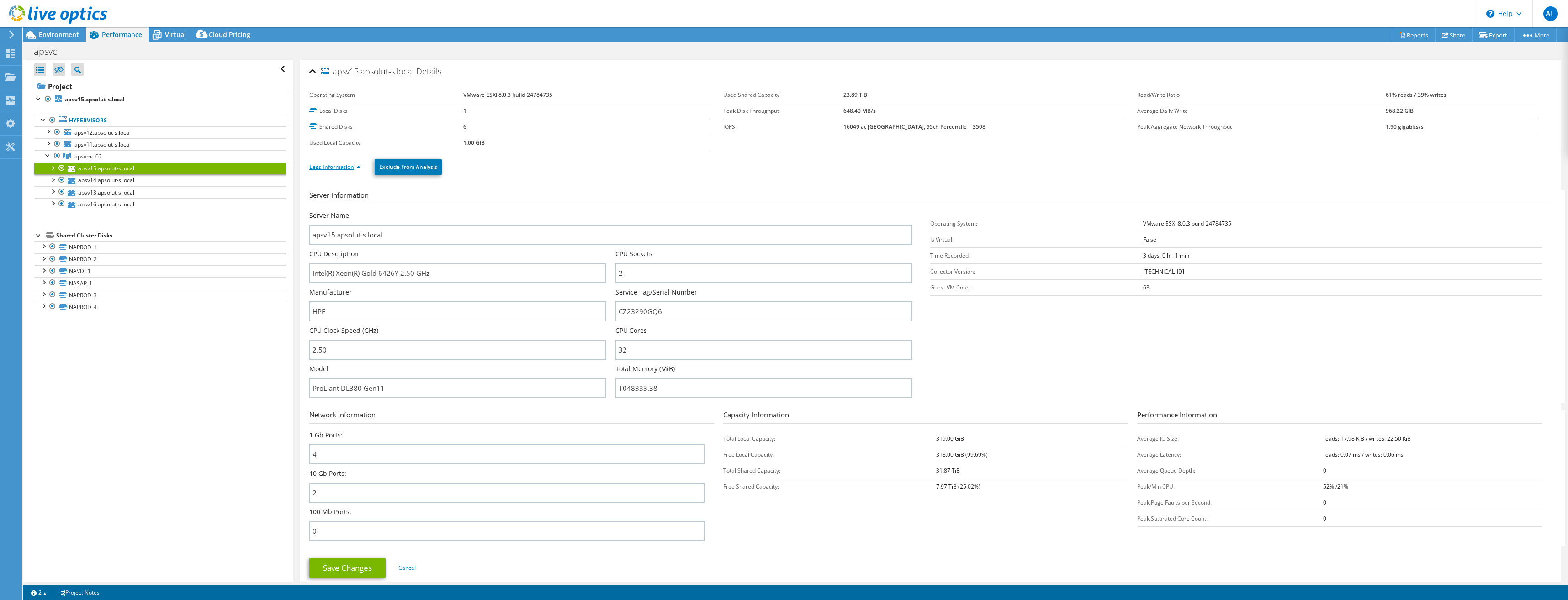
click at [325, 166] on link "Less Information" at bounding box center [335, 167] width 52 height 8
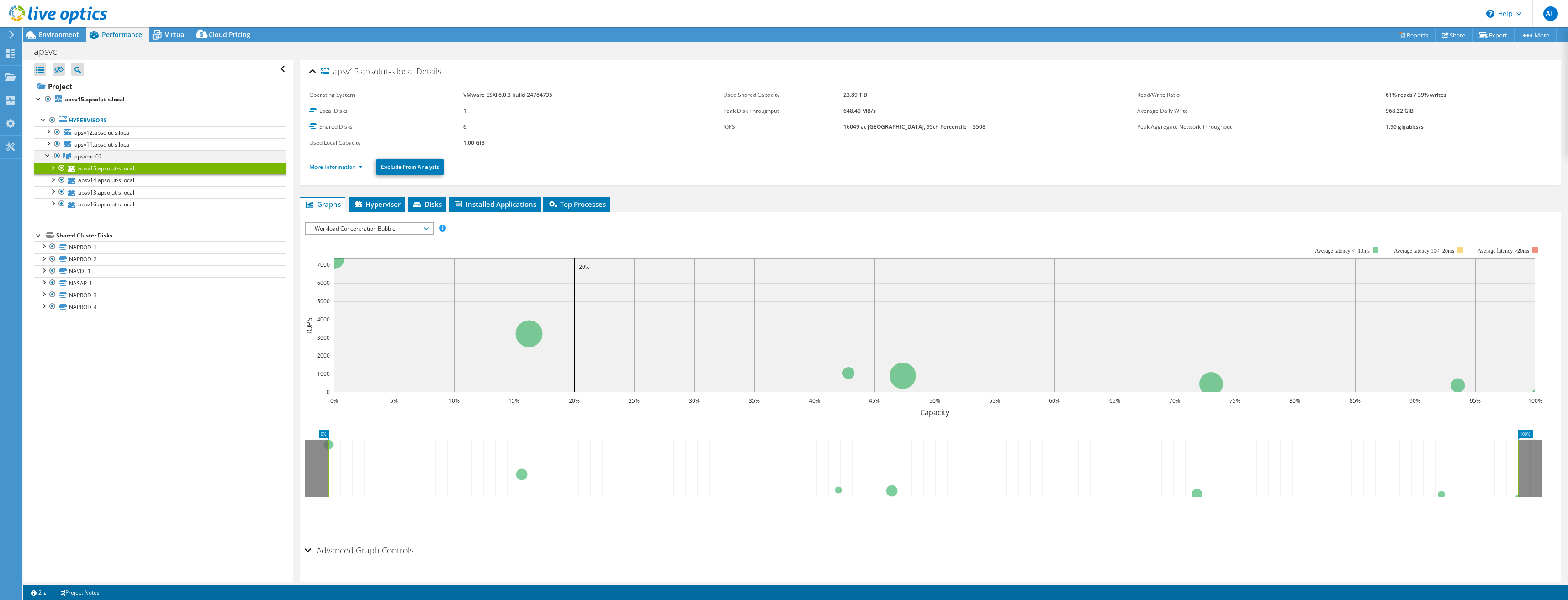
click at [45, 155] on div at bounding box center [47, 155] width 9 height 9
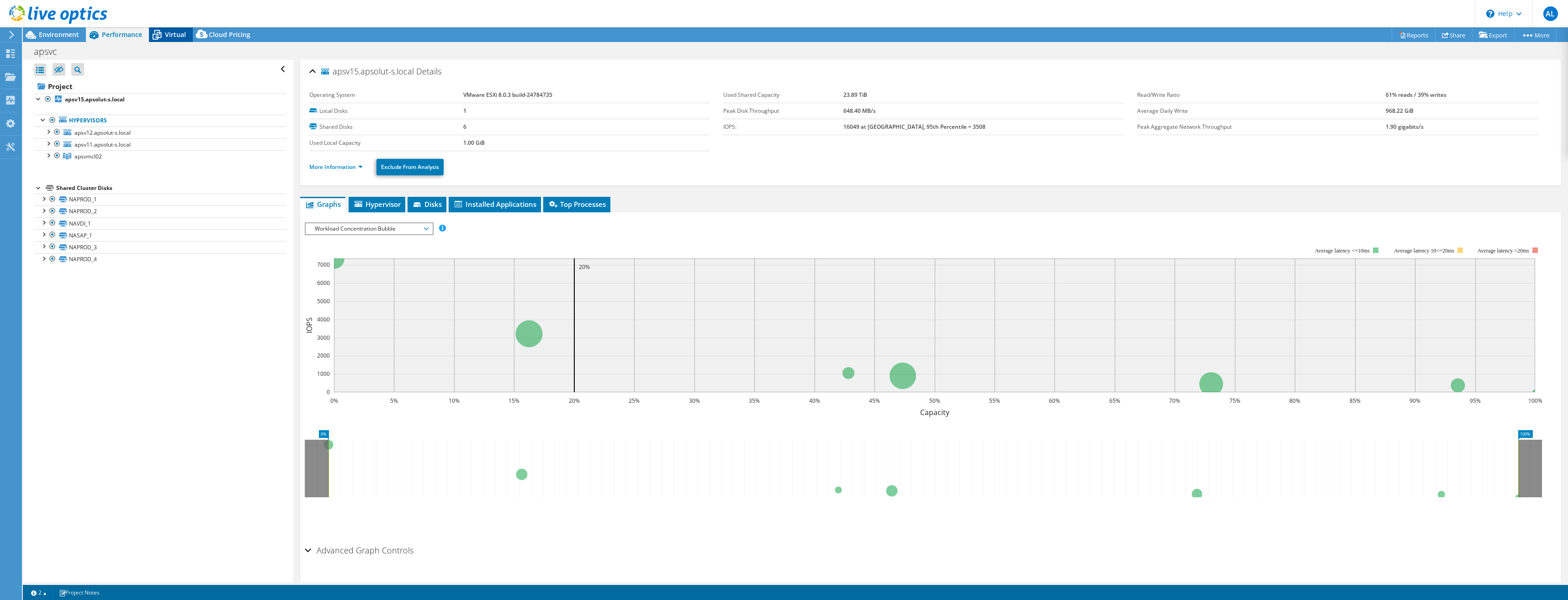
click at [166, 35] on span "Virtual" at bounding box center [175, 35] width 21 height 9
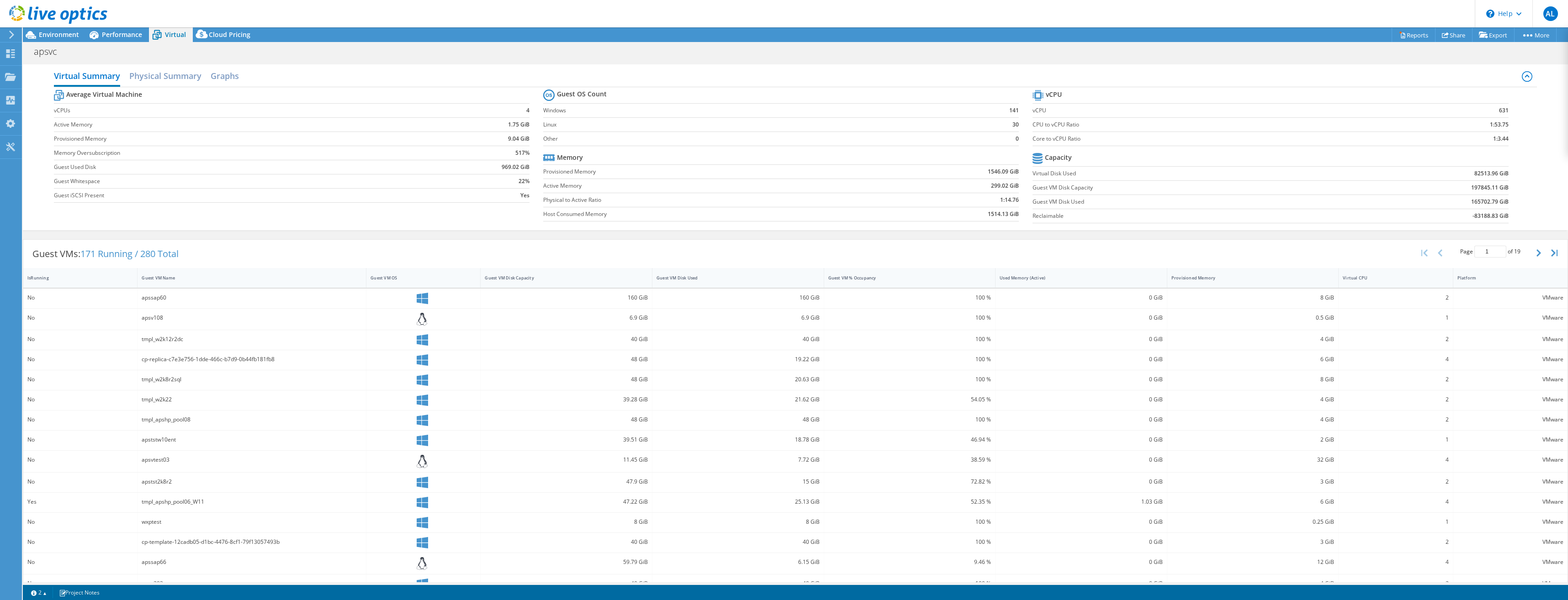
scroll to position [17, 0]
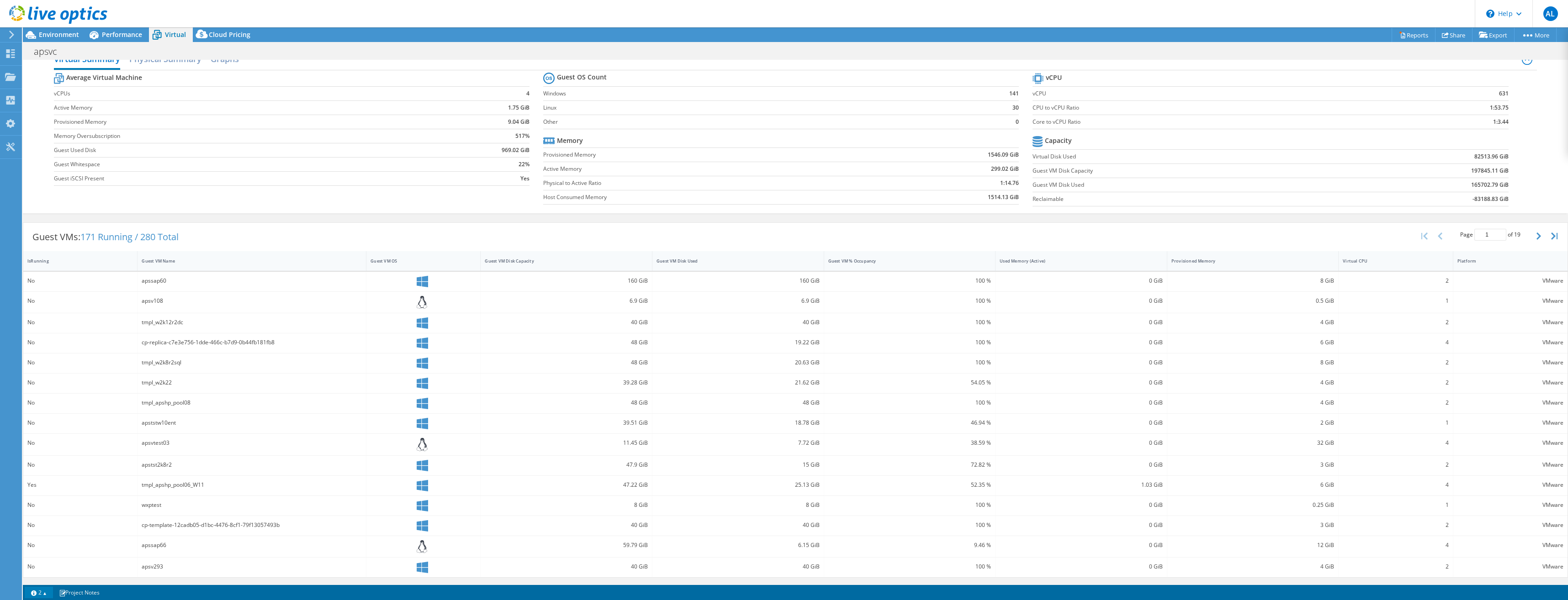
click at [43, 593] on link "2" at bounding box center [39, 592] width 29 height 12
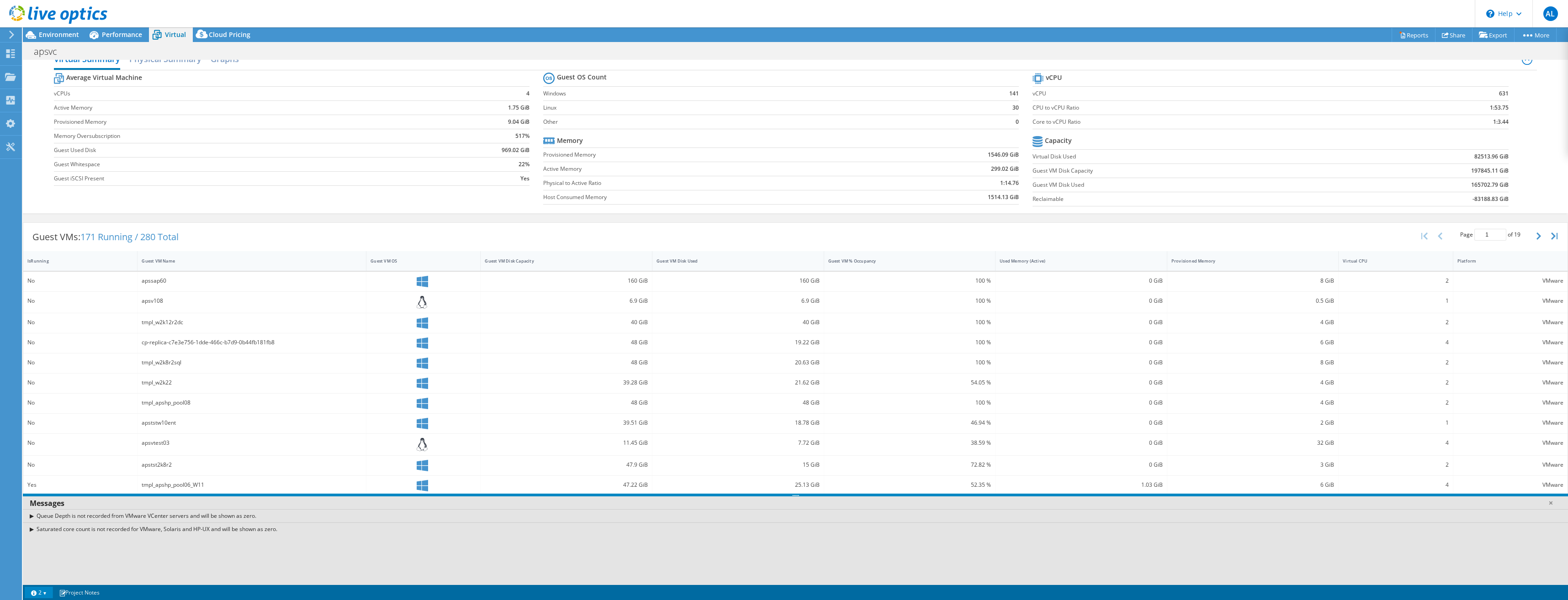
click at [43, 593] on link "2" at bounding box center [39, 592] width 29 height 12
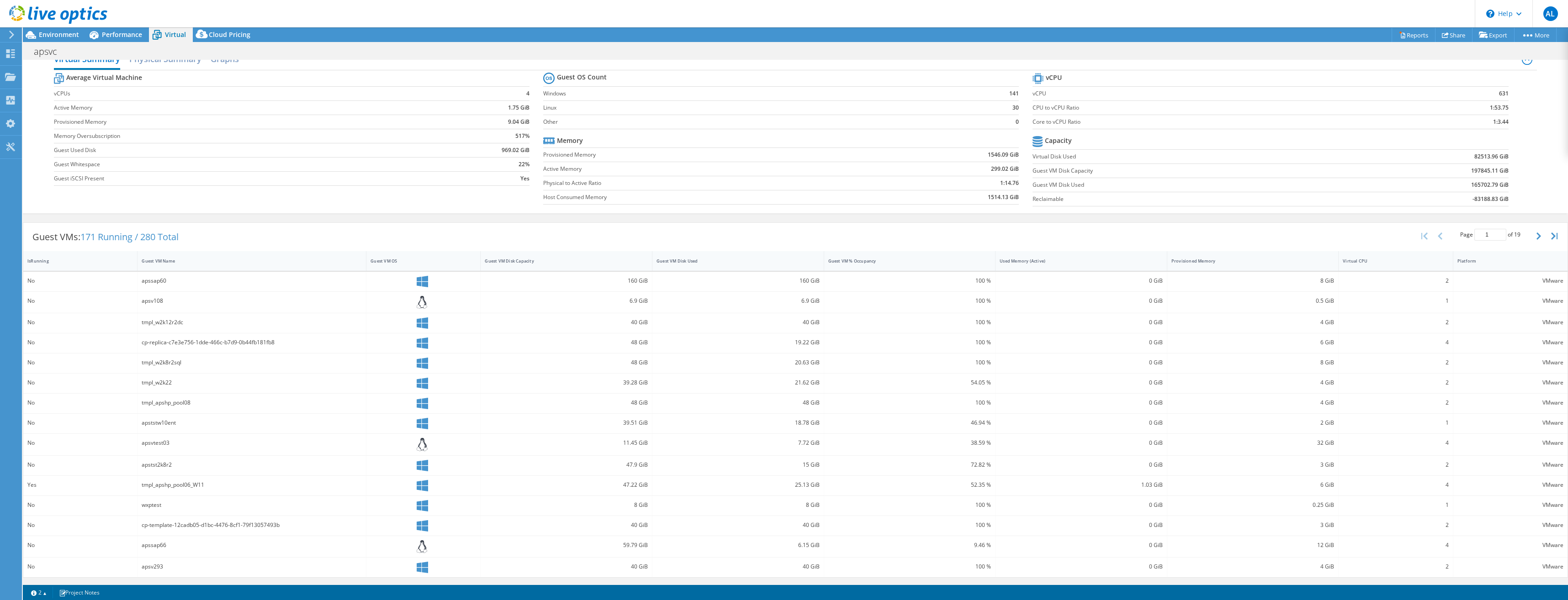
click at [116, 235] on span "171 Running / 280 Total" at bounding box center [129, 237] width 98 height 12
click at [167, 235] on span "171 Running / 280 Total" at bounding box center [129, 237] width 98 height 12
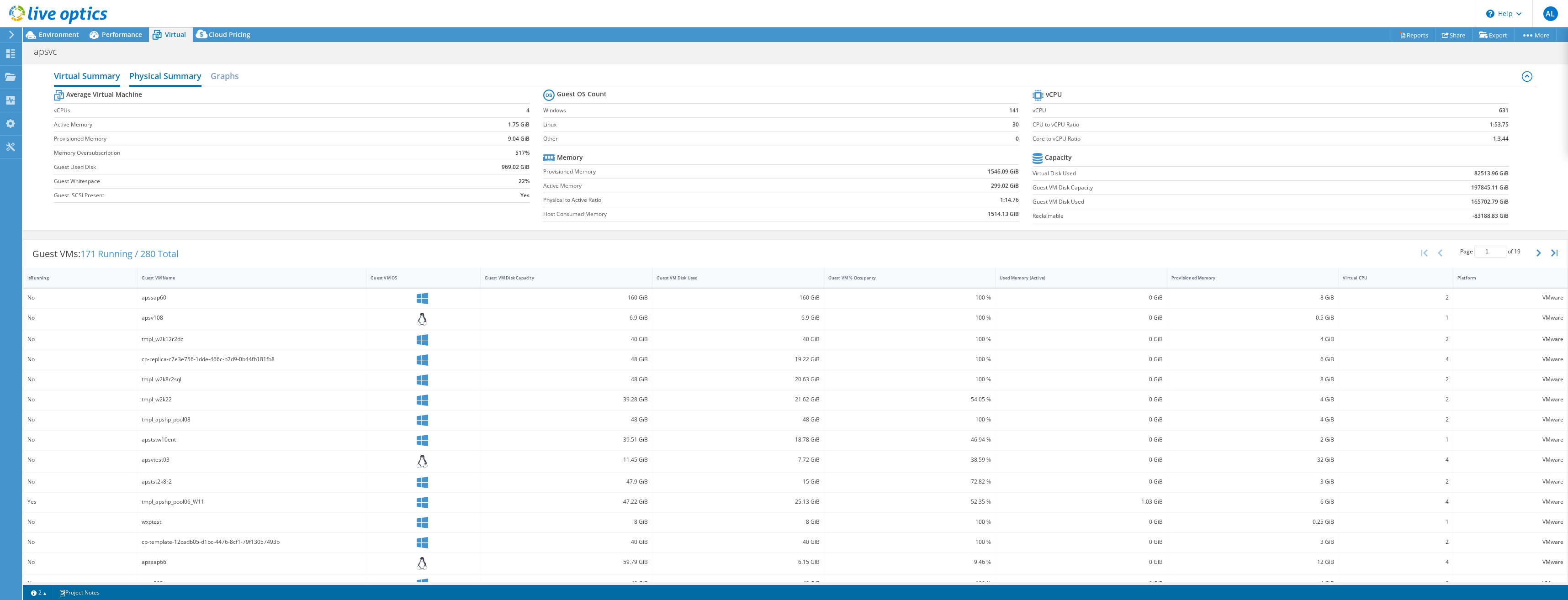
click at [184, 78] on h2 "Physical Summary" at bounding box center [165, 77] width 72 height 20
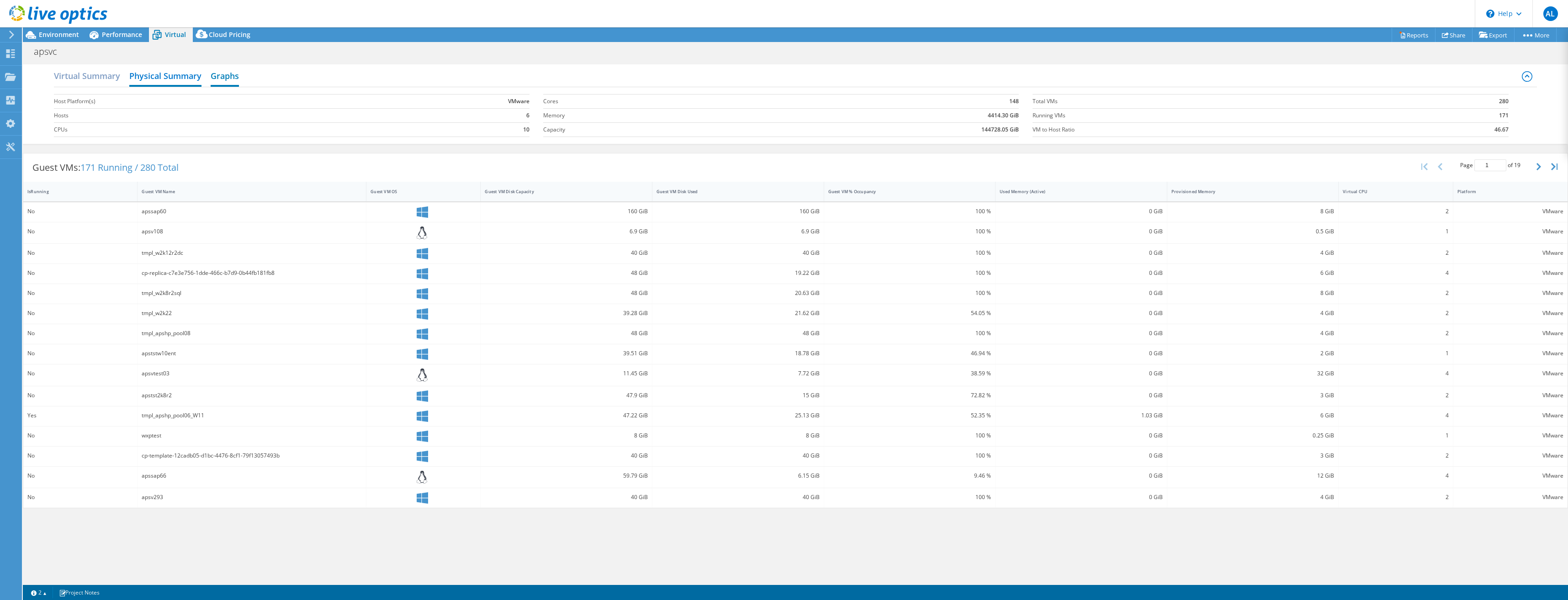
click at [232, 74] on h2 "Graphs" at bounding box center [225, 77] width 29 height 20
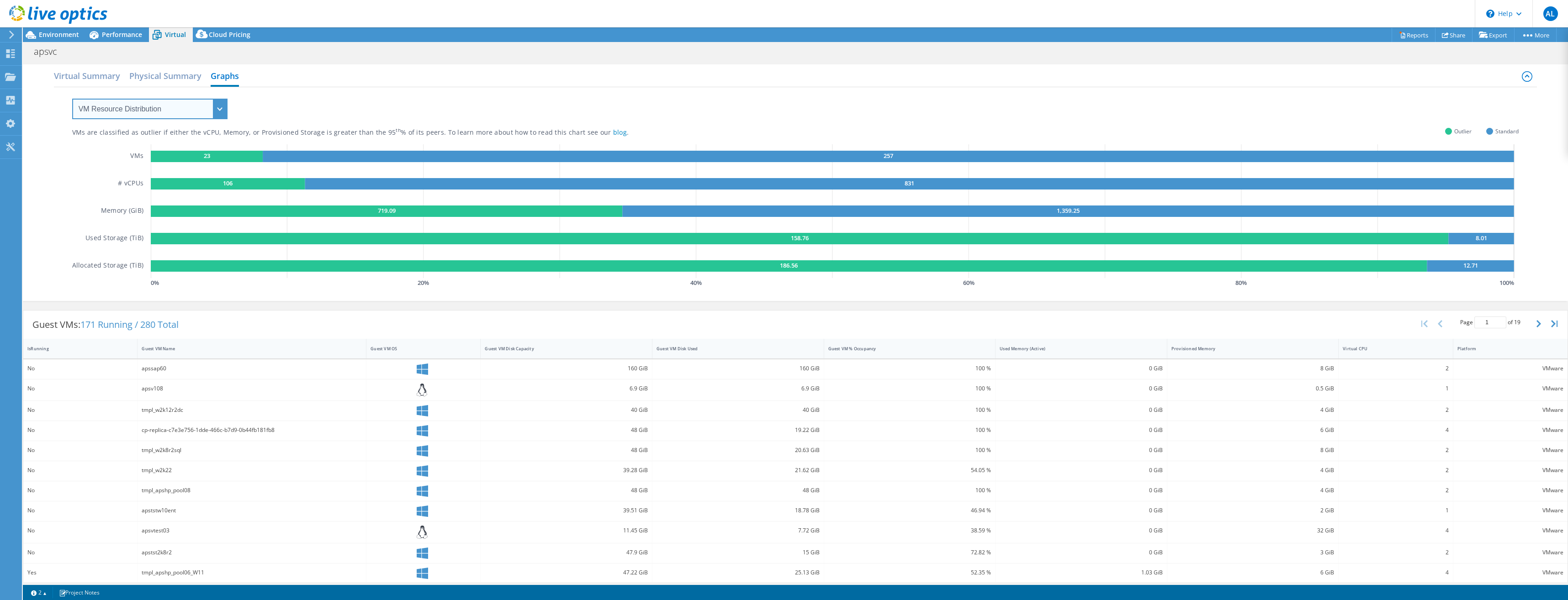
click at [167, 113] on select "VM Resource Distribution Provisioning Contrast Over Provisioning" at bounding box center [150, 109] width 155 height 21
click at [72, 99] on select "VM Resource Distribution Provisioning Contrast Over Provisioning" at bounding box center [150, 109] width 155 height 21
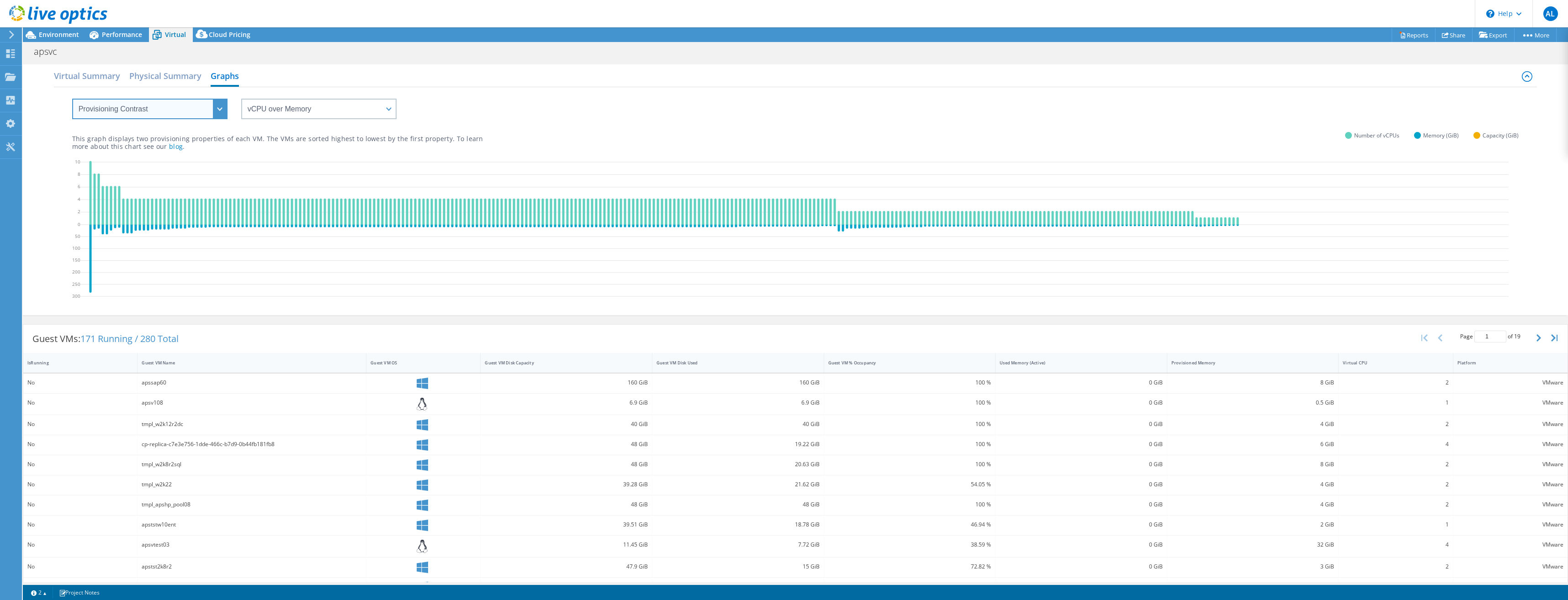
click at [187, 104] on select "VM Resource Distribution Provisioning Contrast Over Provisioning" at bounding box center [150, 109] width 155 height 21
click at [72, 99] on select "VM Resource Distribution Provisioning Contrast Over Provisioning" at bounding box center [150, 109] width 155 height 21
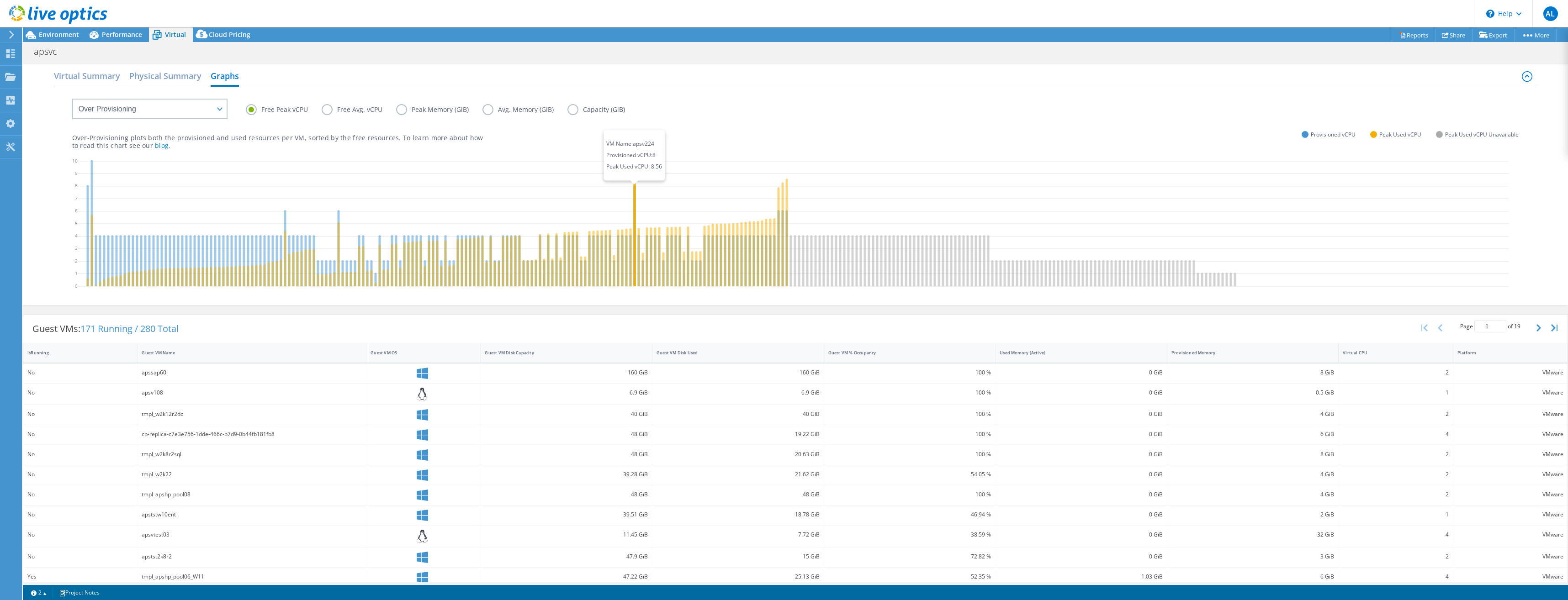
click at [634, 226] on icon at bounding box center [634, 232] width 2 height 108
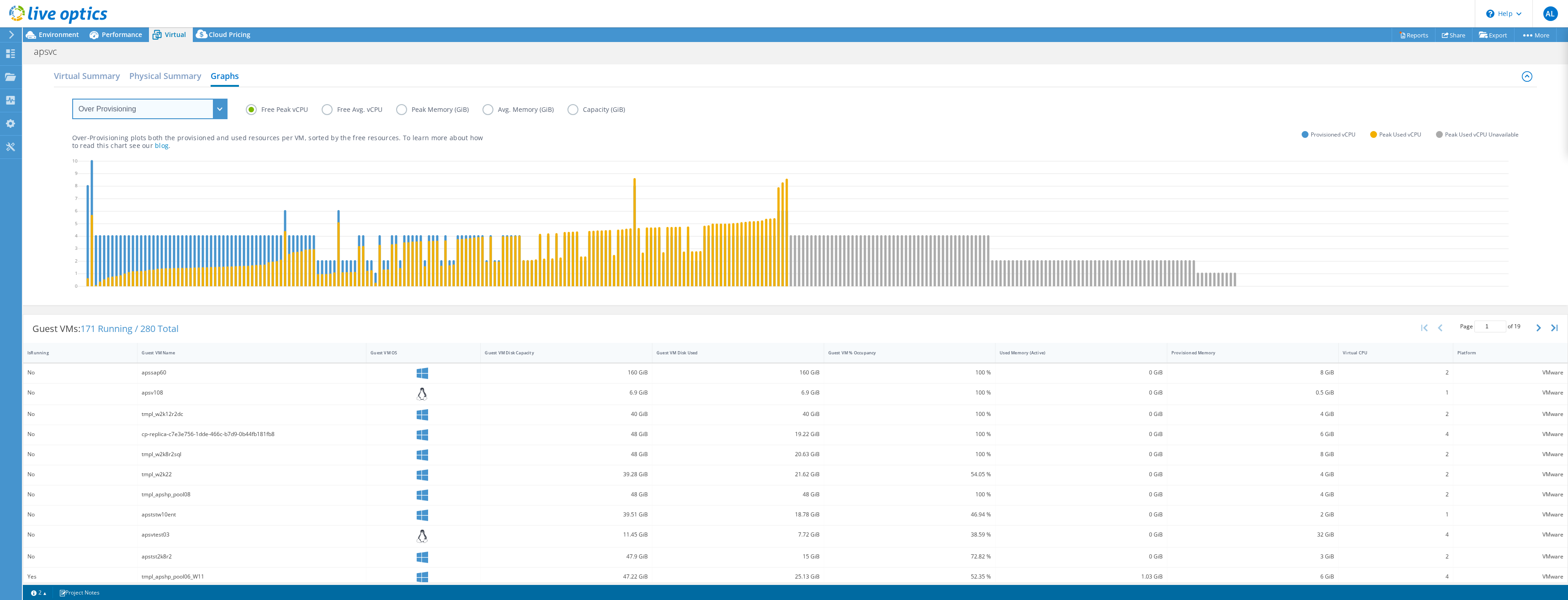
click at [165, 110] on select "VM Resource Distribution Provisioning Contrast Over Provisioning" at bounding box center [150, 109] width 155 height 21
select select "VM Resource Distribution"
click at [72, 99] on select "VM Resource Distribution Provisioning Contrast Over Provisioning" at bounding box center [150, 109] width 155 height 21
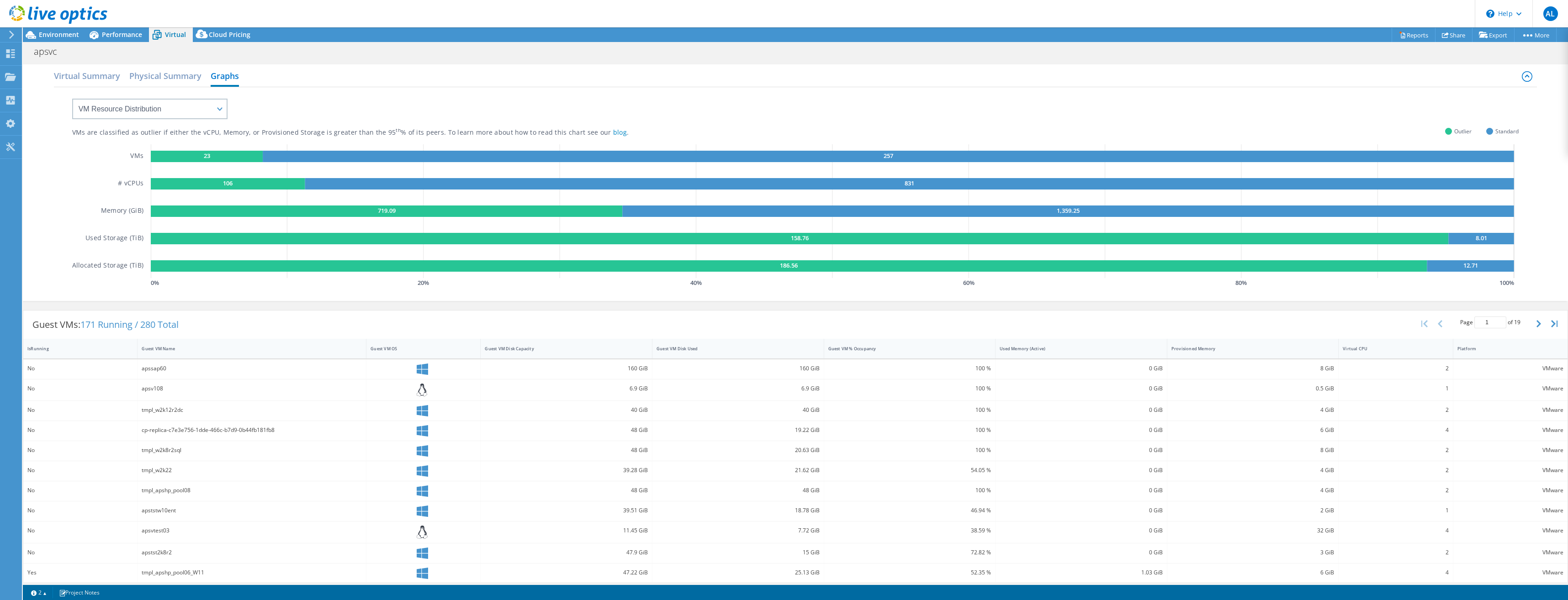
click at [187, 209] on rect at bounding box center [387, 211] width 472 height 12
click at [222, 235] on rect at bounding box center [800, 239] width 1298 height 12
click at [171, 79] on h2 "Physical Summary" at bounding box center [165, 77] width 72 height 20
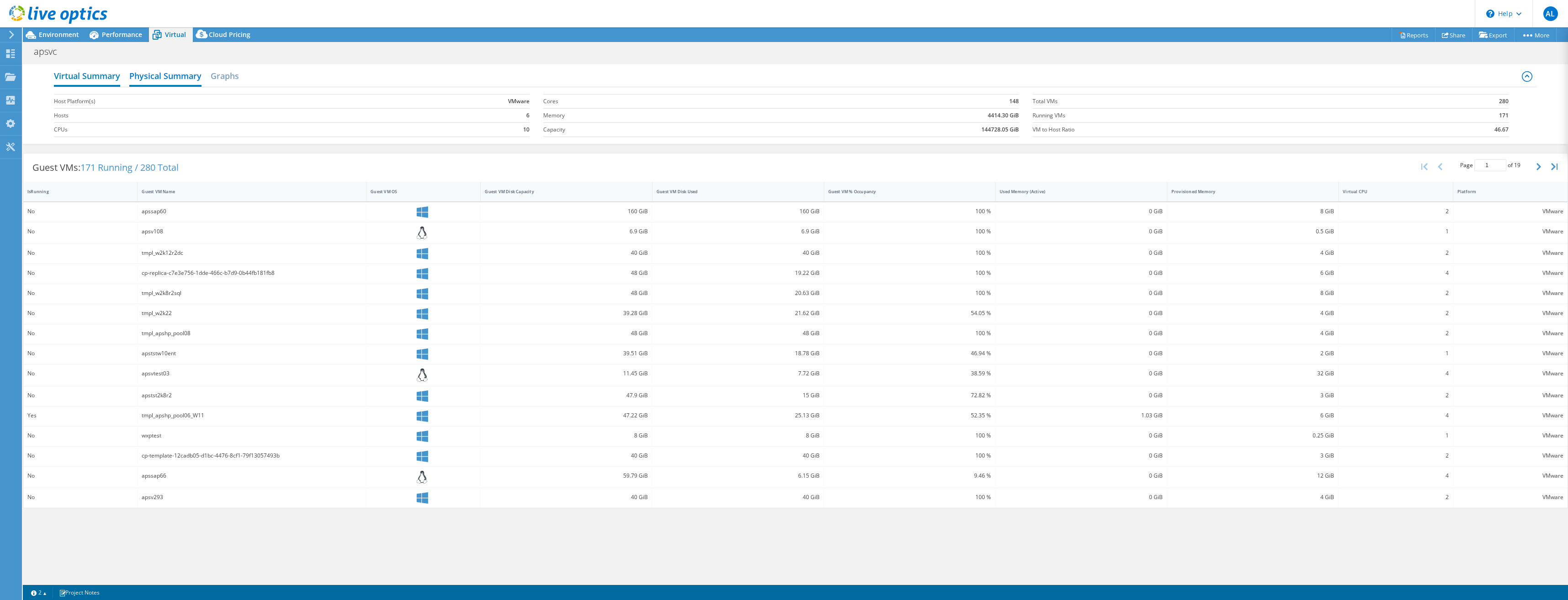
click at [102, 77] on h2 "Virtual Summary" at bounding box center [87, 77] width 66 height 20
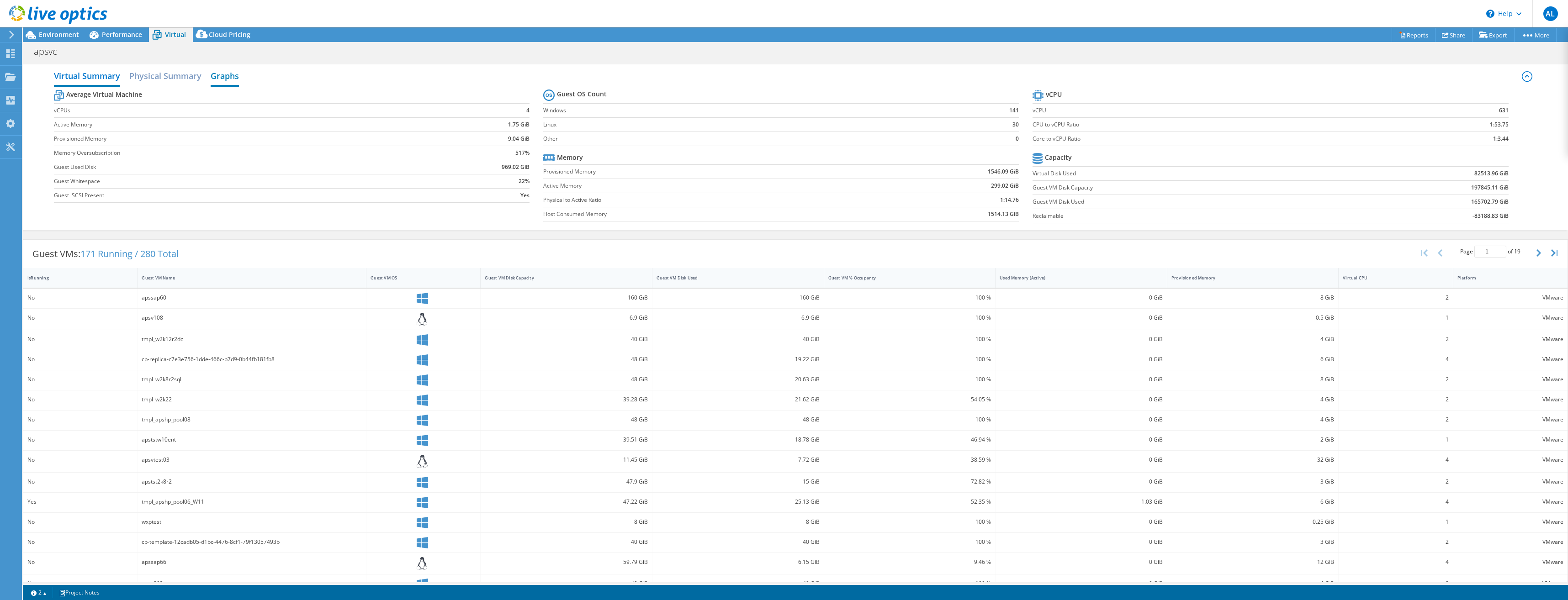
click at [239, 77] on h2 "Graphs" at bounding box center [225, 77] width 29 height 20
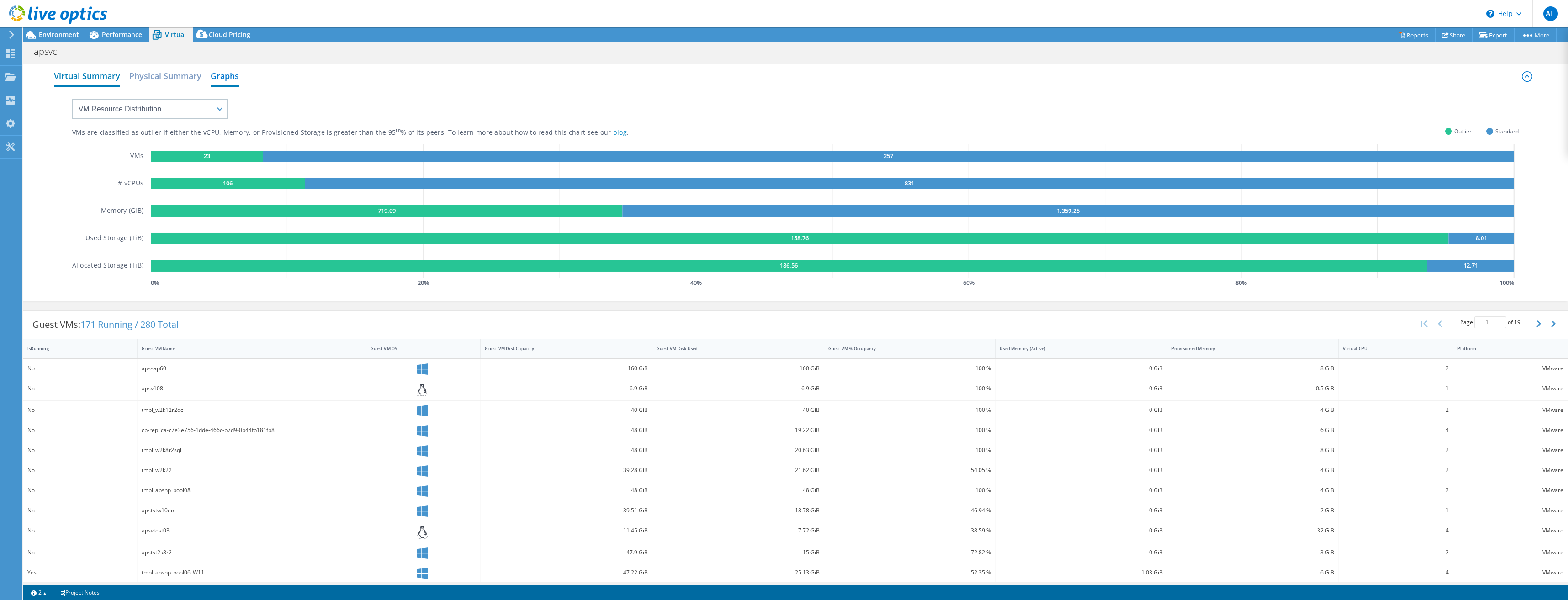
click at [120, 78] on h2 "Virtual Summary" at bounding box center [87, 77] width 66 height 20
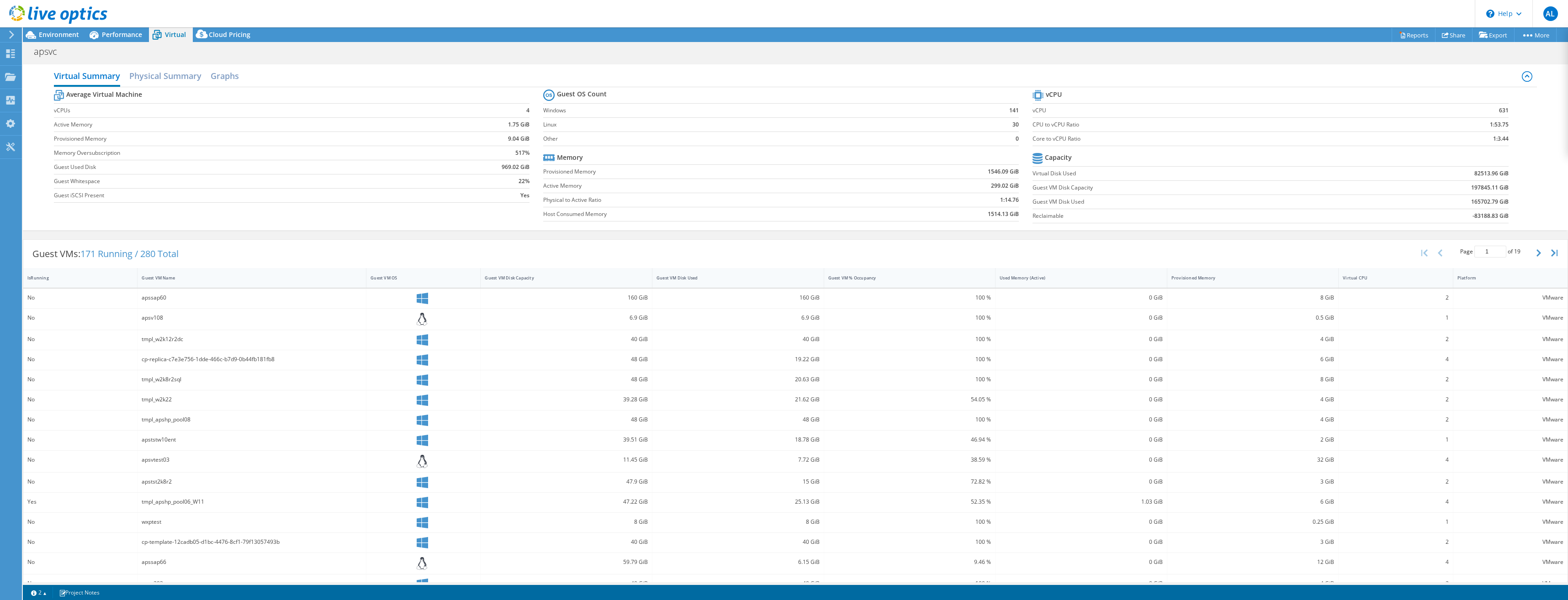
click at [60, 30] on div at bounding box center [54, 15] width 107 height 30
click at [109, 36] on span "Performance" at bounding box center [122, 35] width 40 height 9
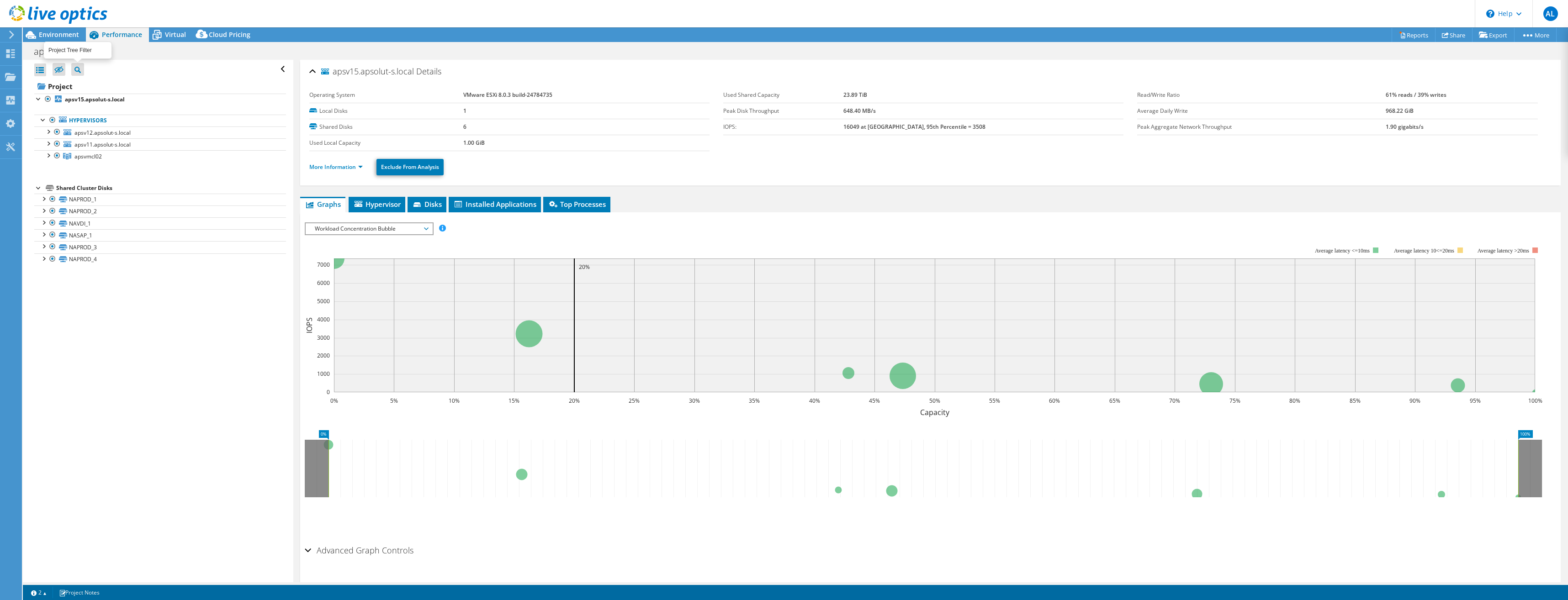
click at [74, 68] on icon at bounding box center [77, 70] width 7 height 7
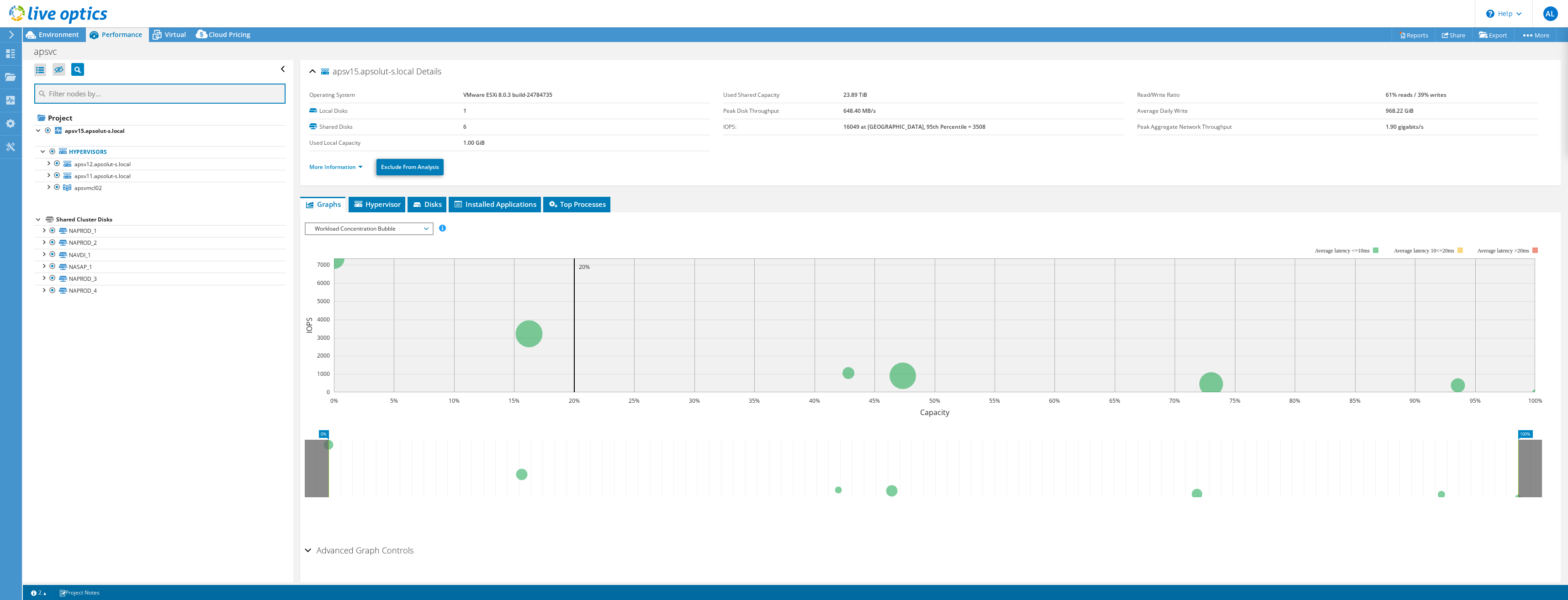
click at [86, 94] on input "text" at bounding box center [159, 93] width 251 height 20
click at [47, 175] on div at bounding box center [47, 174] width 9 height 9
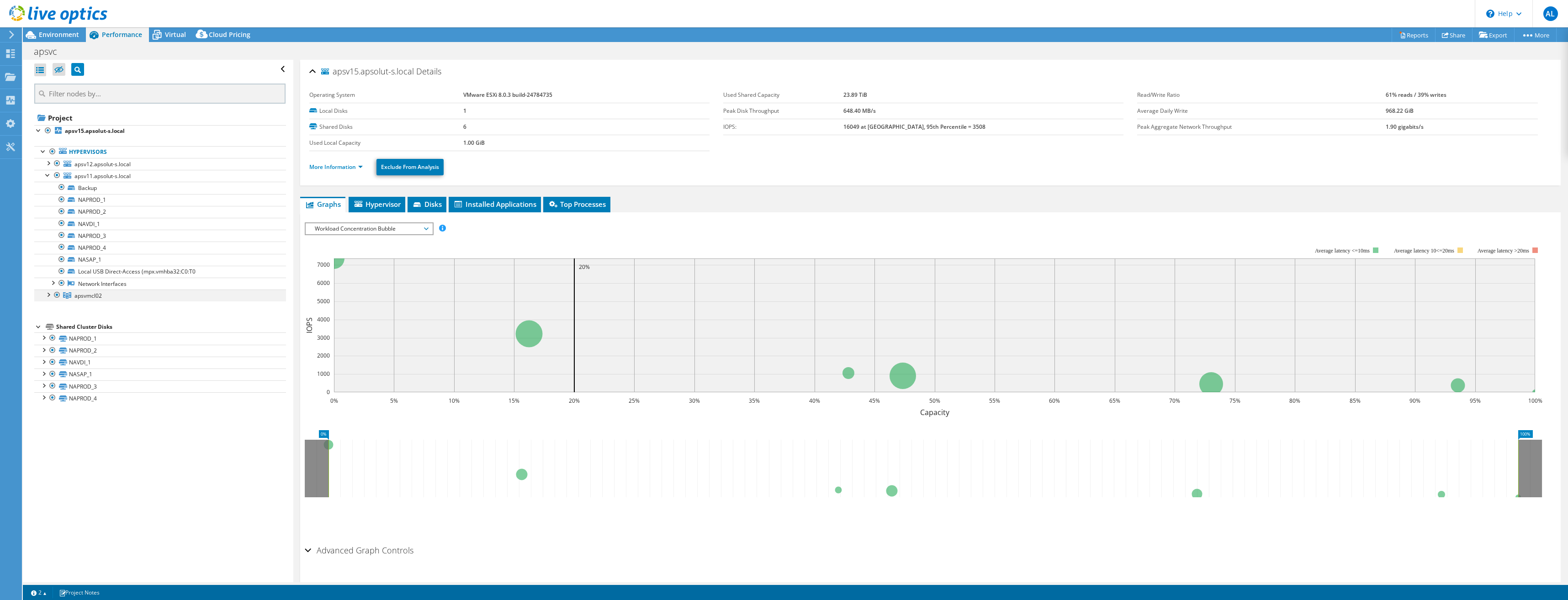
click at [49, 295] on div at bounding box center [47, 294] width 9 height 9
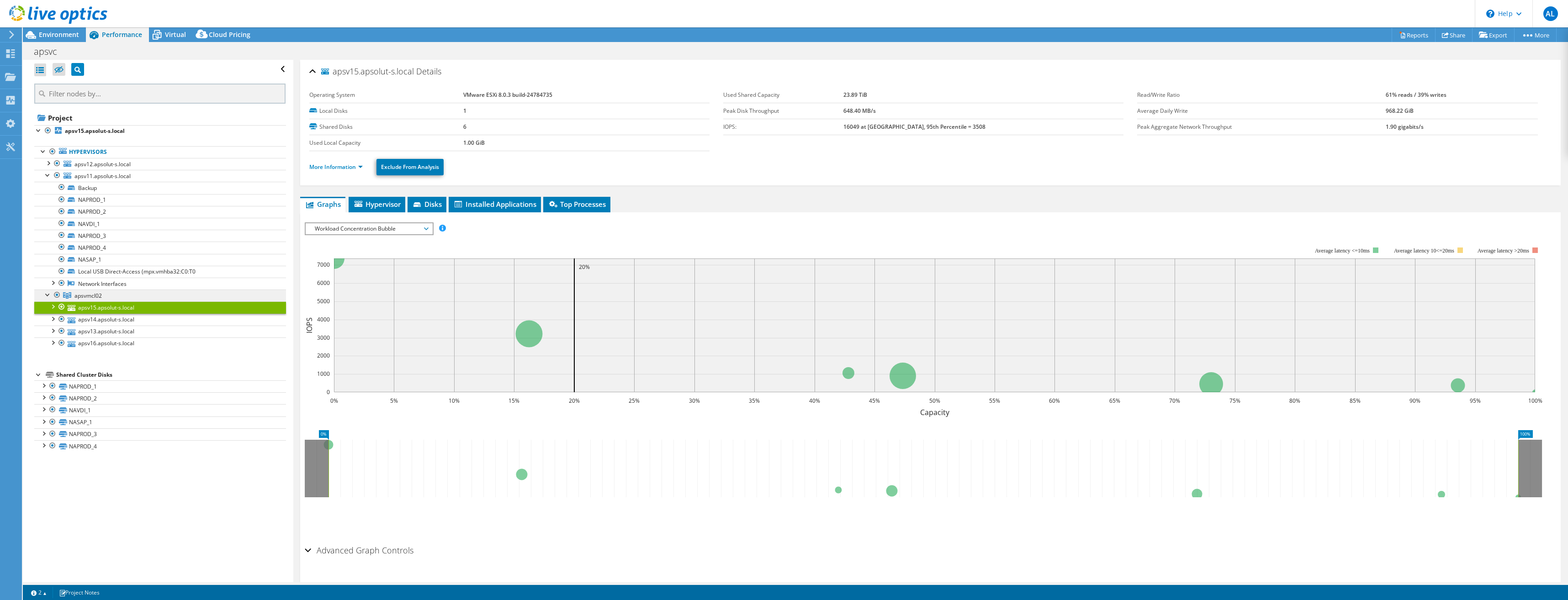
click at [86, 294] on span "apsvmcl02" at bounding box center [88, 296] width 27 height 8
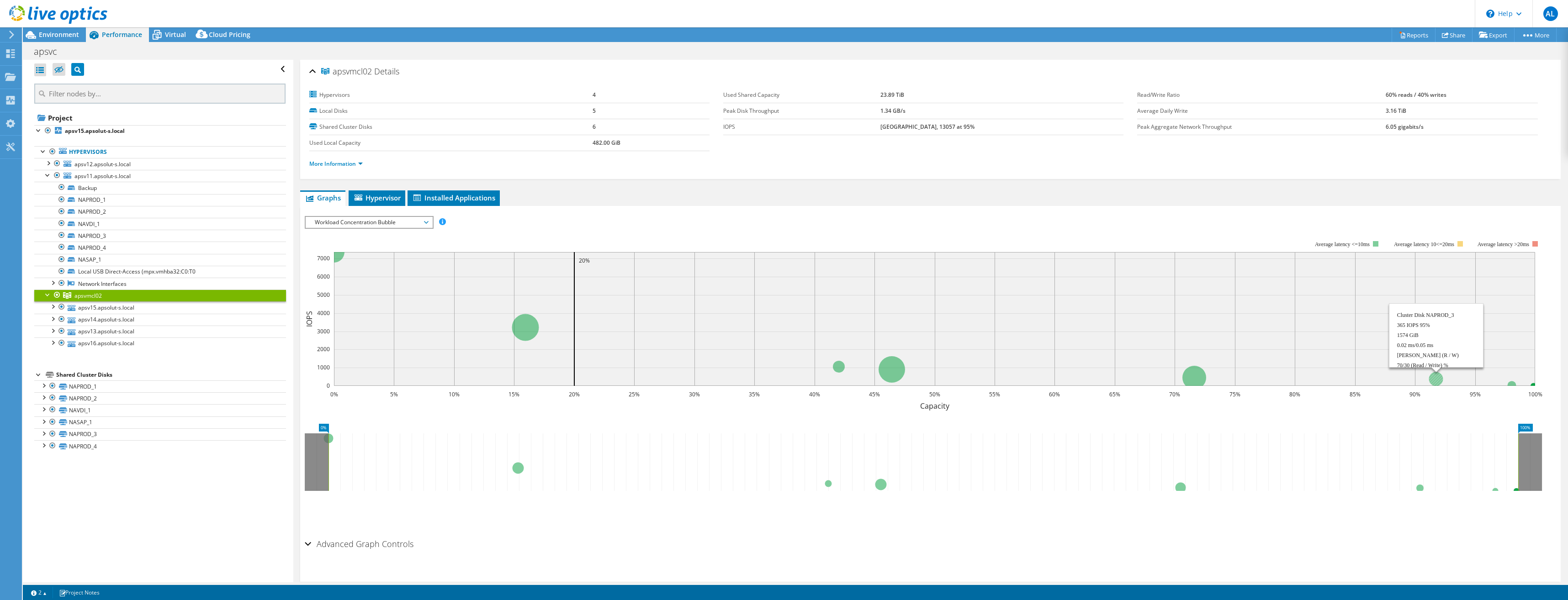
click at [1433, 378] on circle at bounding box center [1435, 378] width 14 height 14
click at [1199, 375] on circle at bounding box center [1194, 377] width 24 height 24
click at [41, 424] on div at bounding box center [43, 421] width 9 height 9
click at [42, 420] on div at bounding box center [43, 421] width 9 height 9
click at [366, 192] on li "Hypervisor" at bounding box center [377, 198] width 57 height 16
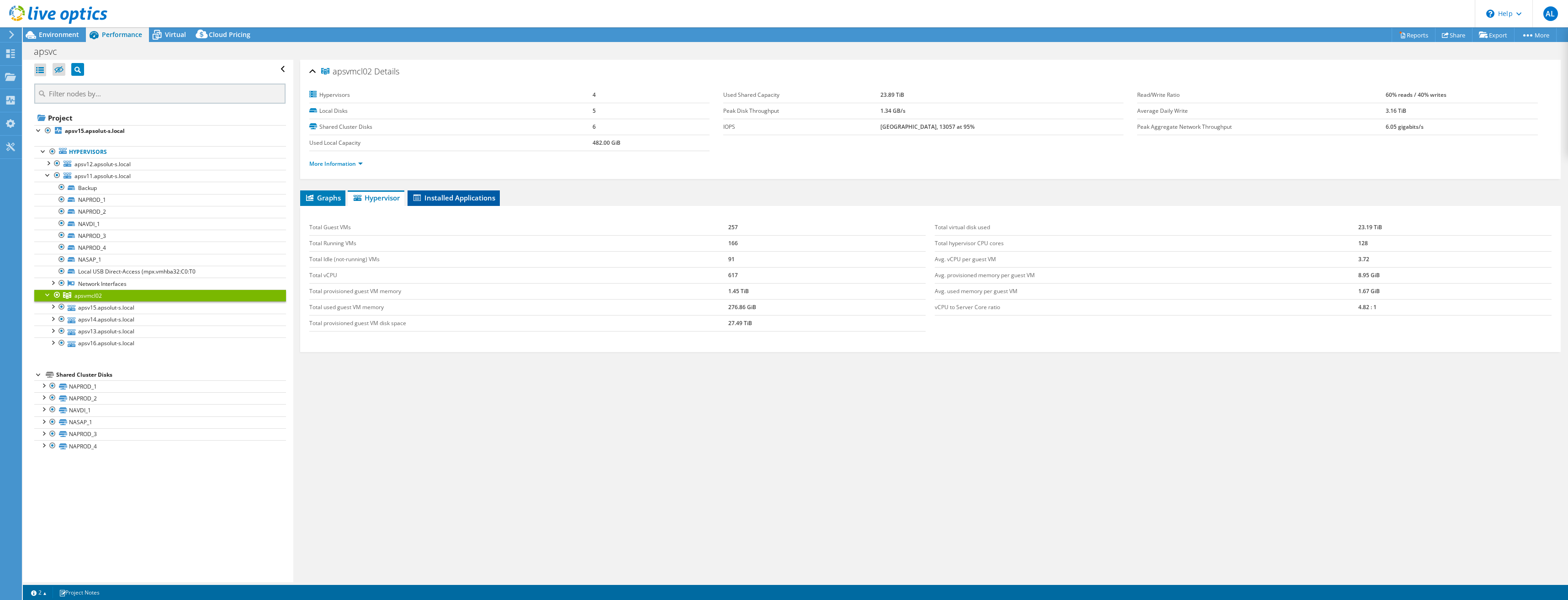
click at [444, 195] on span "Installed Applications" at bounding box center [453, 197] width 83 height 9
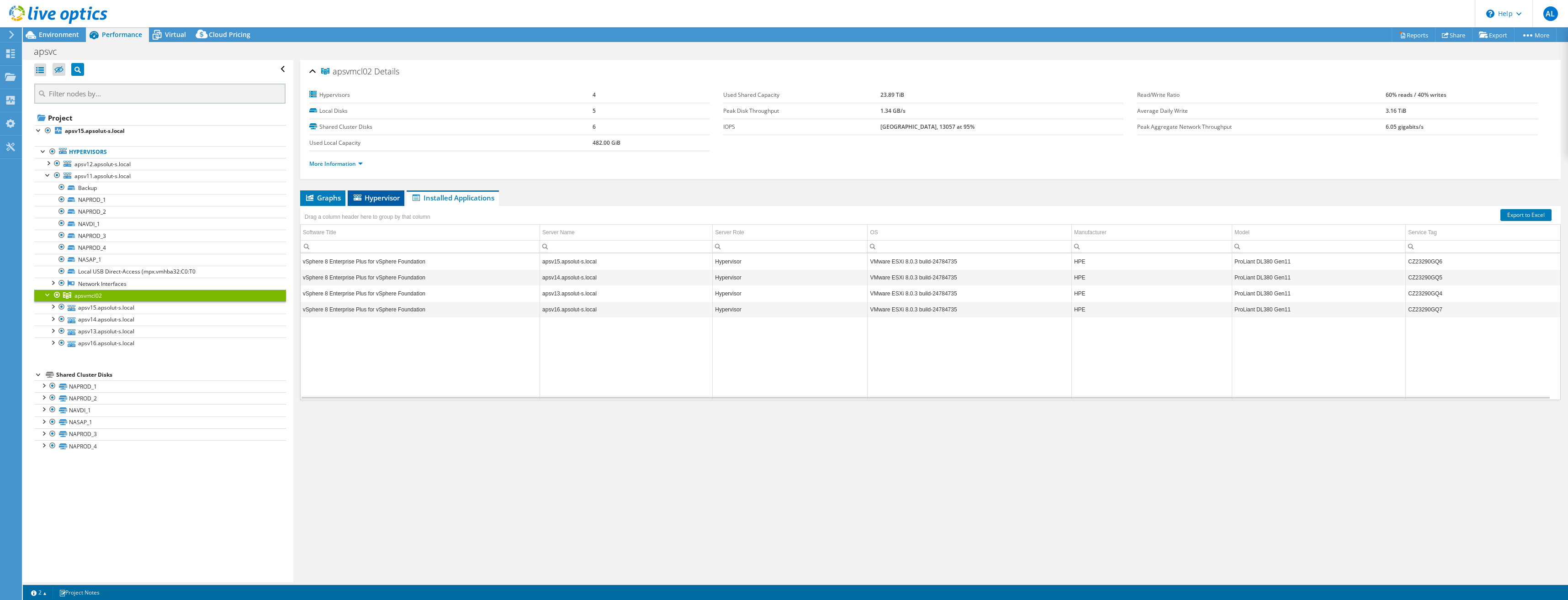
click at [382, 197] on span "Hypervisor" at bounding box center [376, 197] width 47 height 9
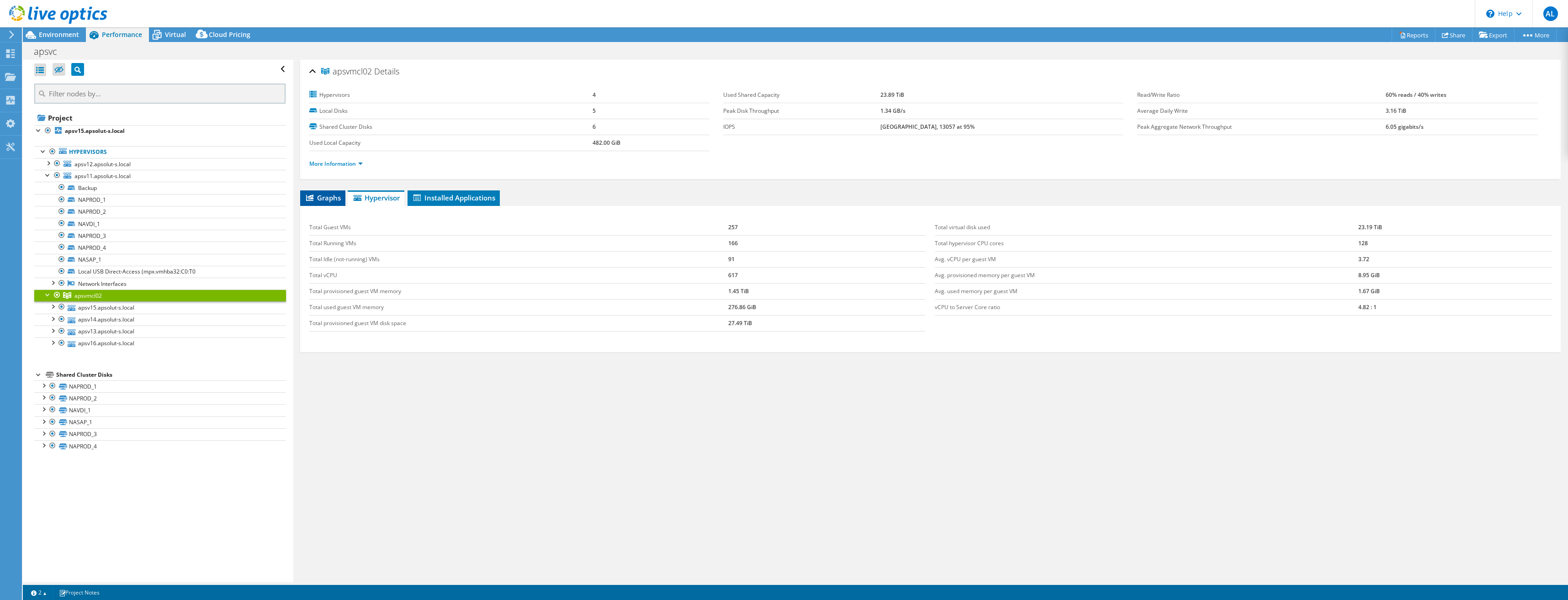
click at [324, 196] on span "Graphs" at bounding box center [323, 197] width 36 height 9
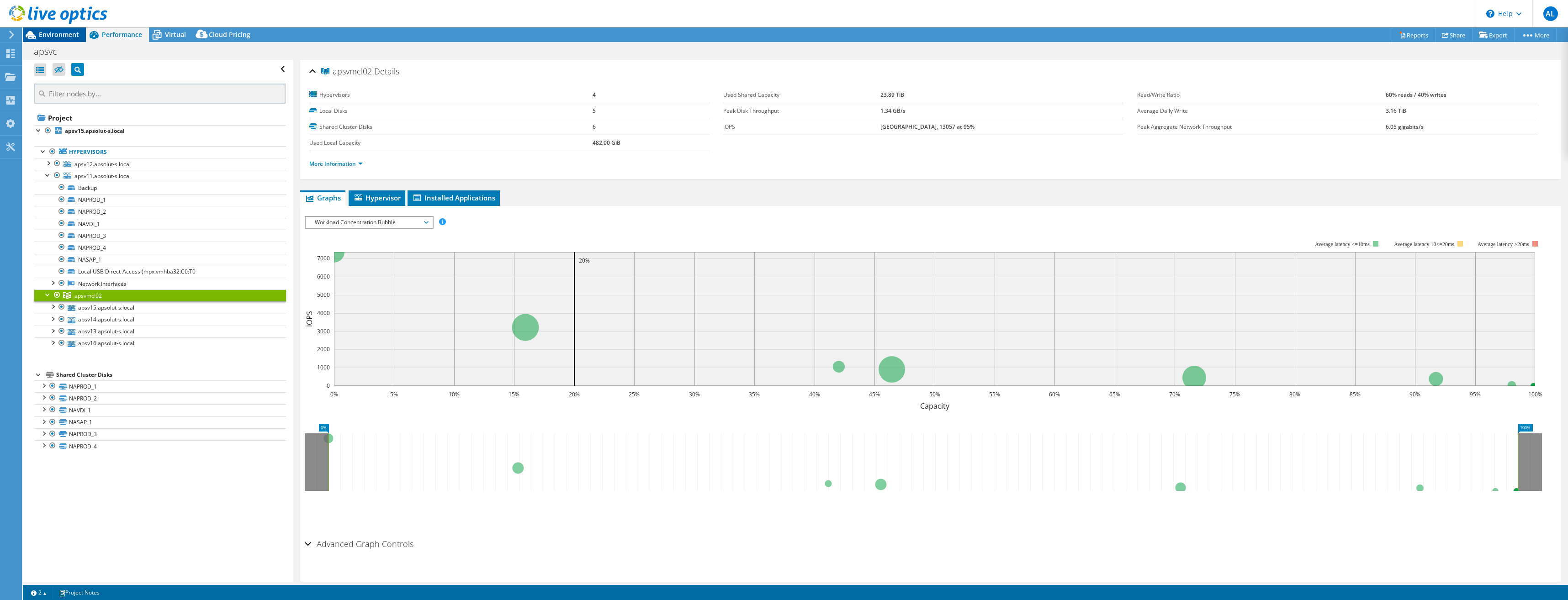
click at [47, 31] on span "Environment" at bounding box center [59, 35] width 40 height 9
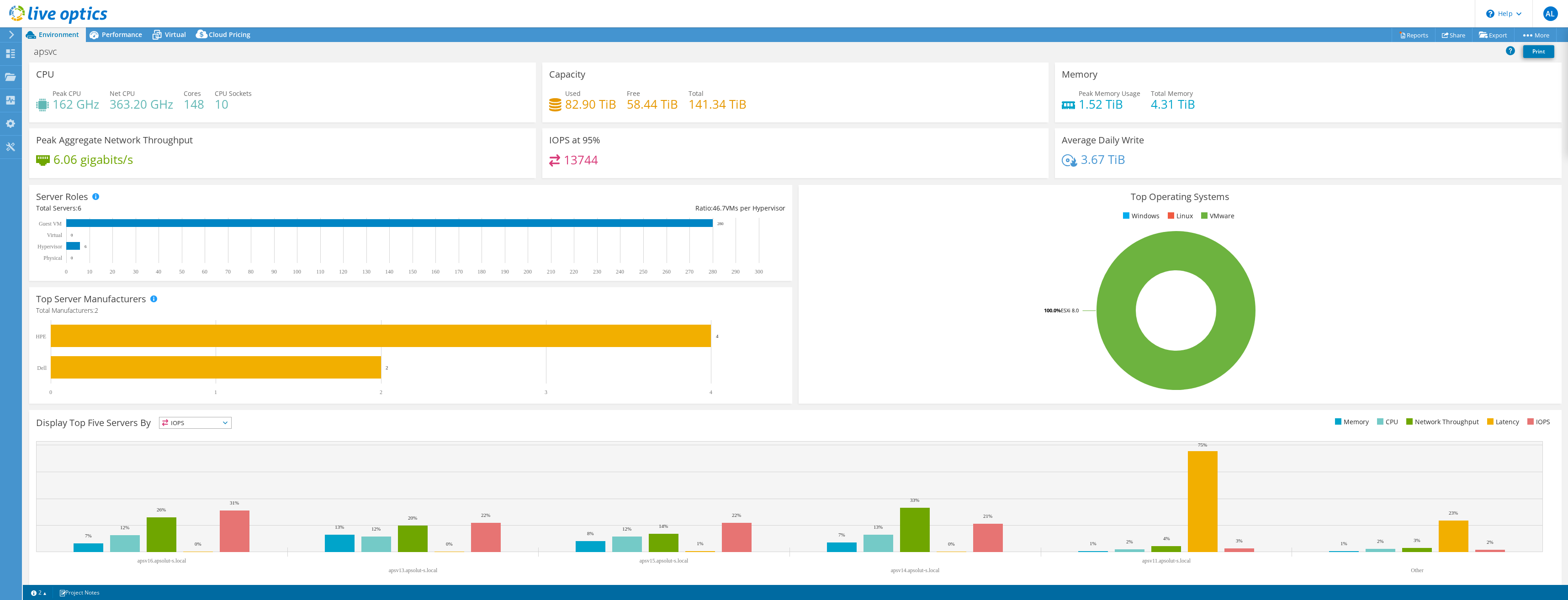
click at [15, 35] on icon at bounding box center [12, 35] width 7 height 9
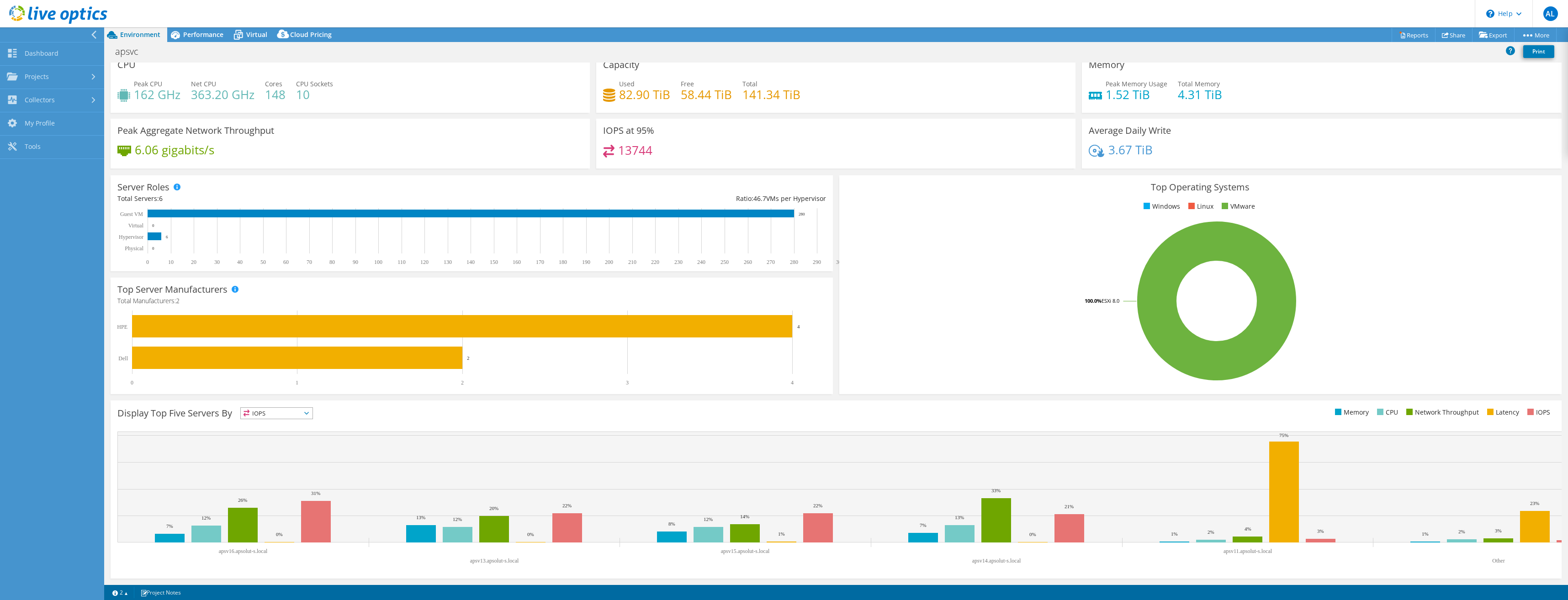
scroll to position [13, 0]
click at [1004, 512] on rect at bounding box center [996, 520] width 30 height 44
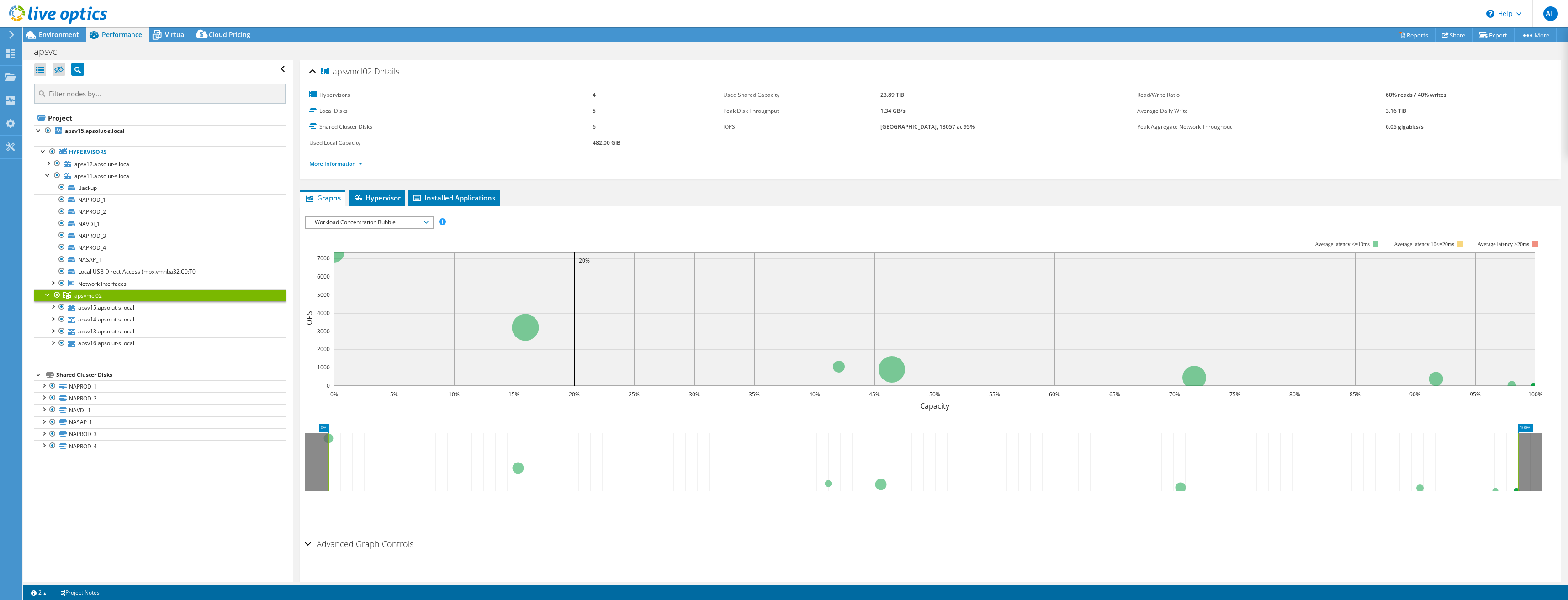
scroll to position [0, 0]
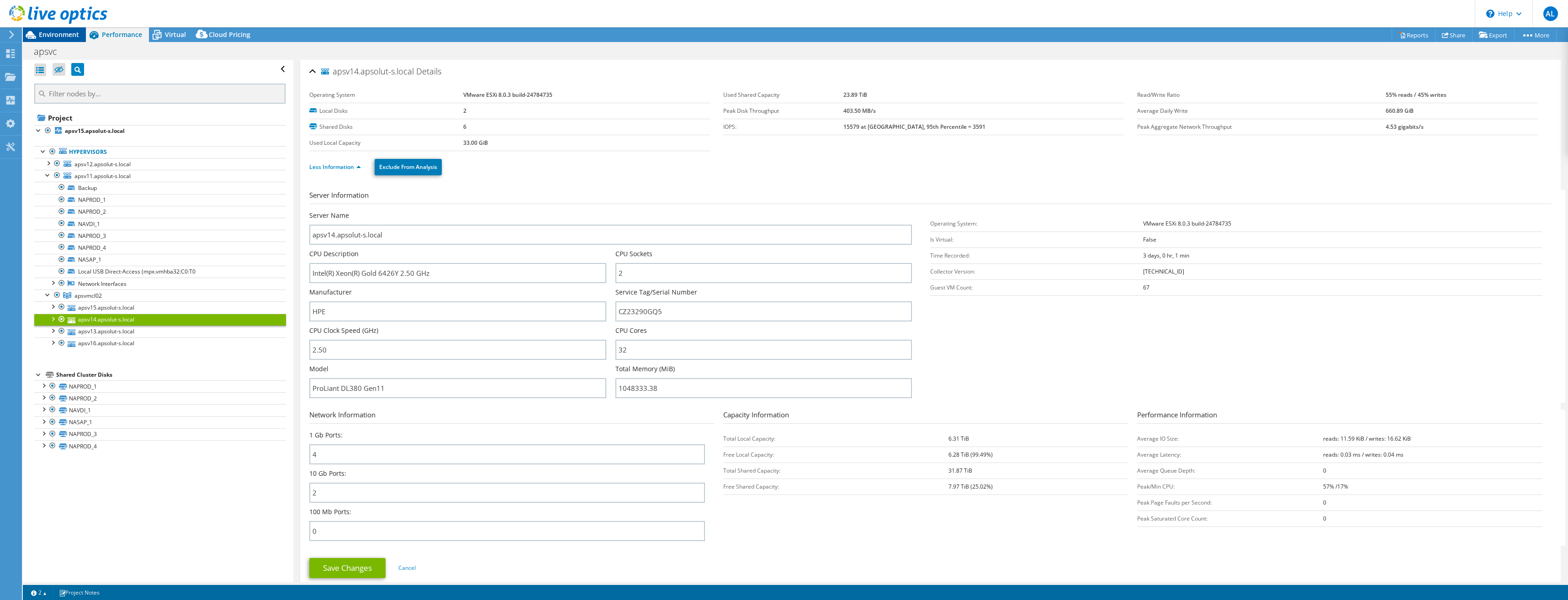
click at [61, 34] on span "Environment" at bounding box center [59, 35] width 40 height 9
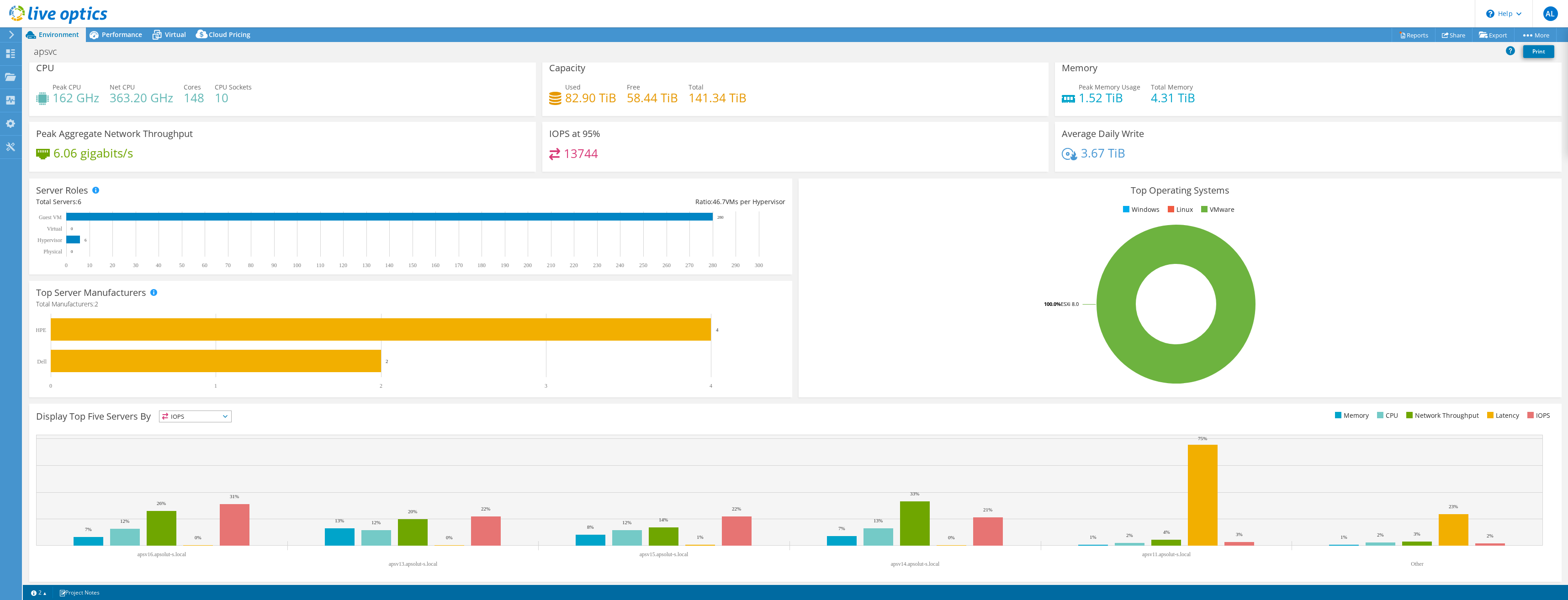
scroll to position [10, 0]
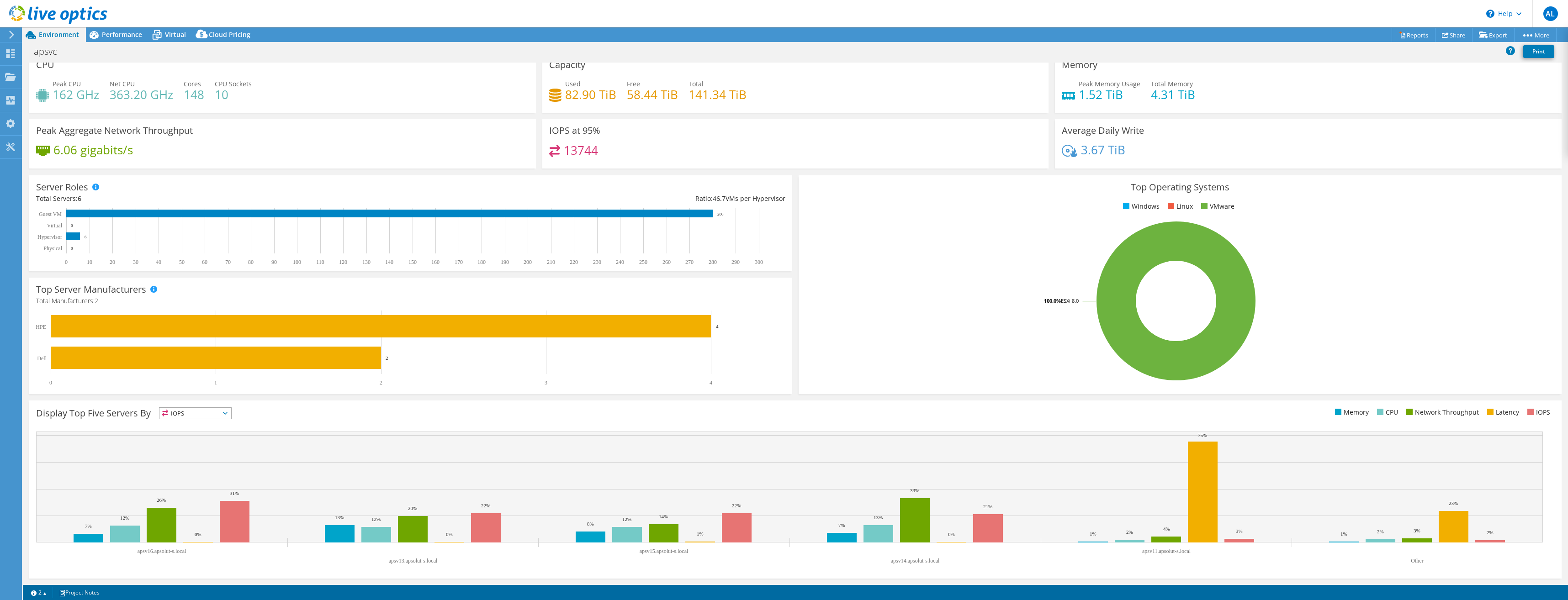
click at [217, 414] on span "IOPS" at bounding box center [195, 413] width 72 height 11
click at [320, 423] on div "Display Top Five Servers By IOPS IOPS" at bounding box center [795, 489] width 1532 height 178
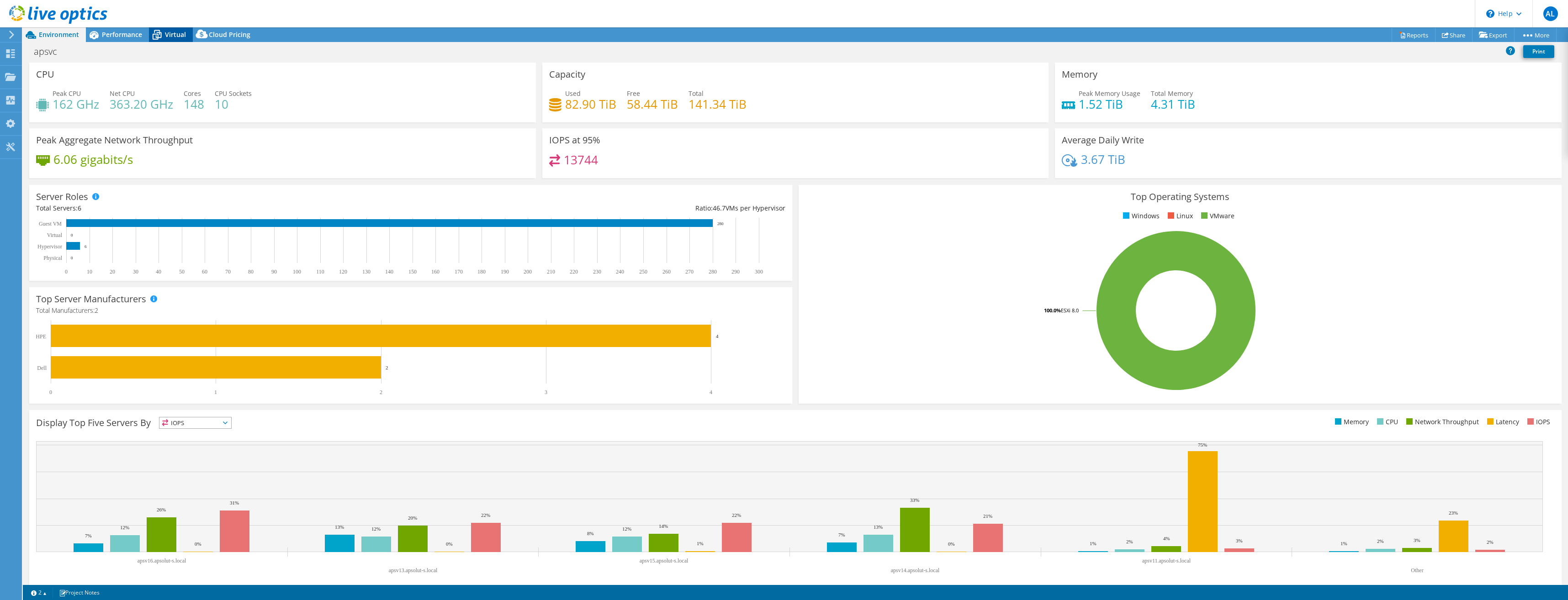
click at [164, 36] on icon at bounding box center [157, 35] width 16 height 16
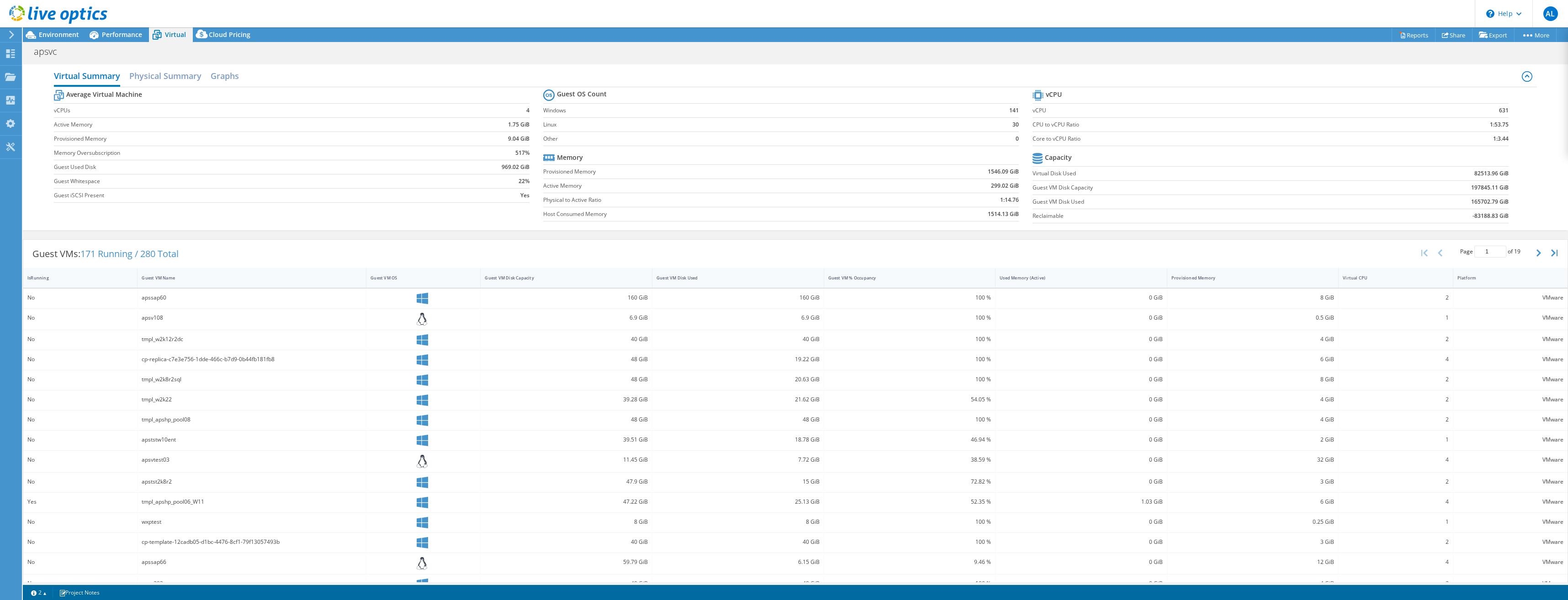
click at [152, 318] on div "apsv108" at bounding box center [252, 318] width 220 height 10
click at [155, 287] on div "Guest VM Name" at bounding box center [252, 278] width 229 height 19
click at [145, 299] on div "apshp01-01" at bounding box center [252, 298] width 220 height 10
click at [155, 321] on div "apshp01-02" at bounding box center [252, 318] width 220 height 10
click at [158, 280] on div "Guest VM Name" at bounding box center [247, 278] width 209 height 6
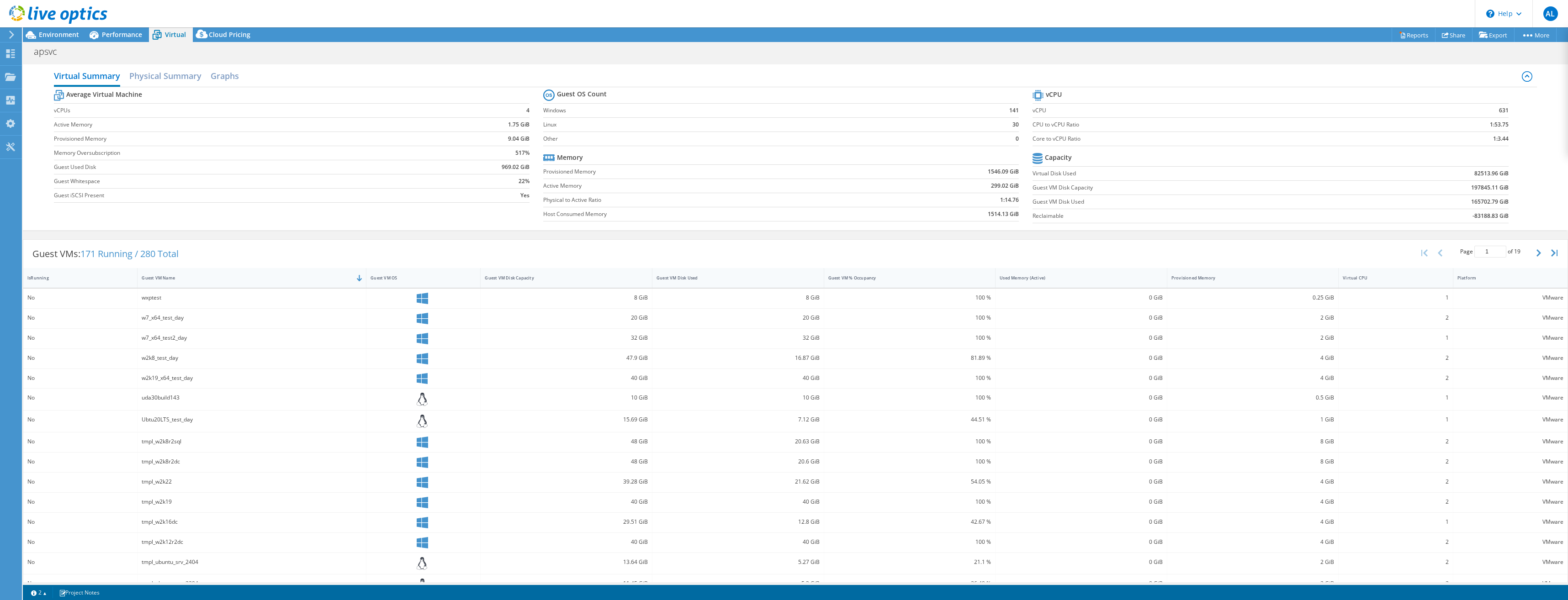
click at [418, 299] on icon at bounding box center [422, 298] width 12 height 12
